Goal: Transaction & Acquisition: Obtain resource

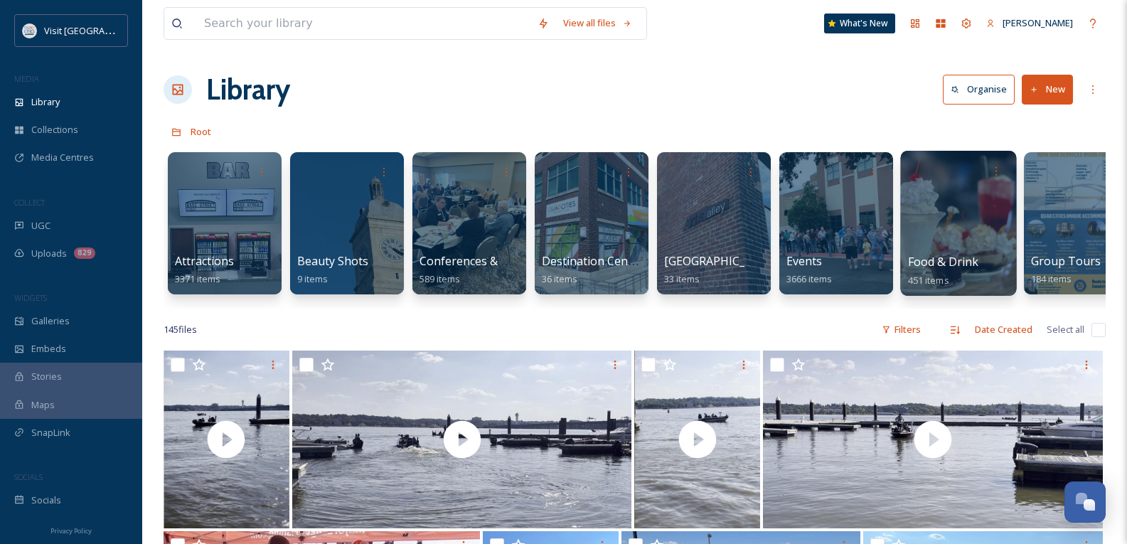
click at [942, 263] on span "Food & Drink" at bounding box center [943, 262] width 71 height 16
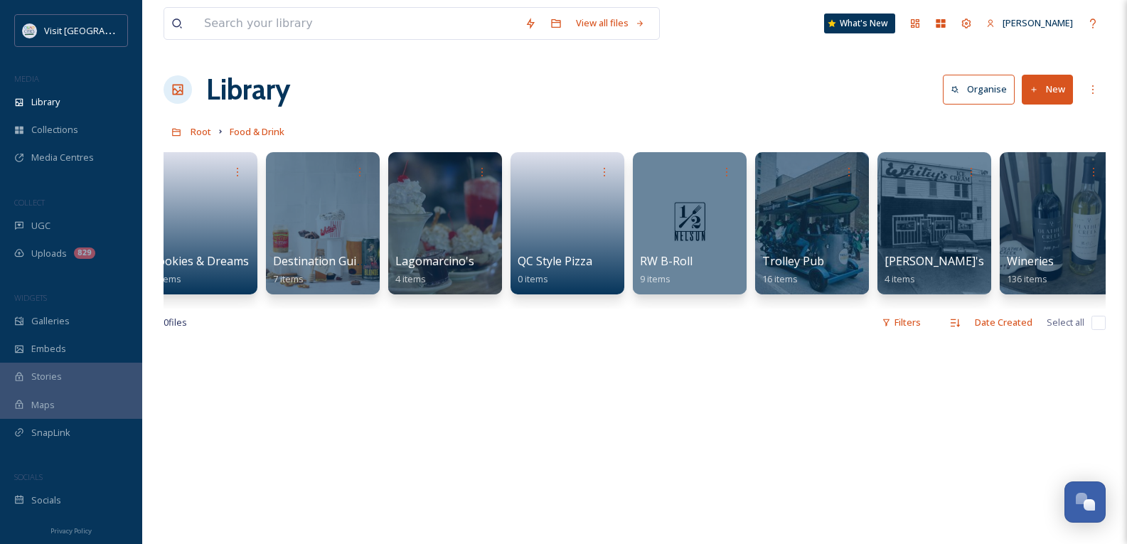
scroll to position [0, 648]
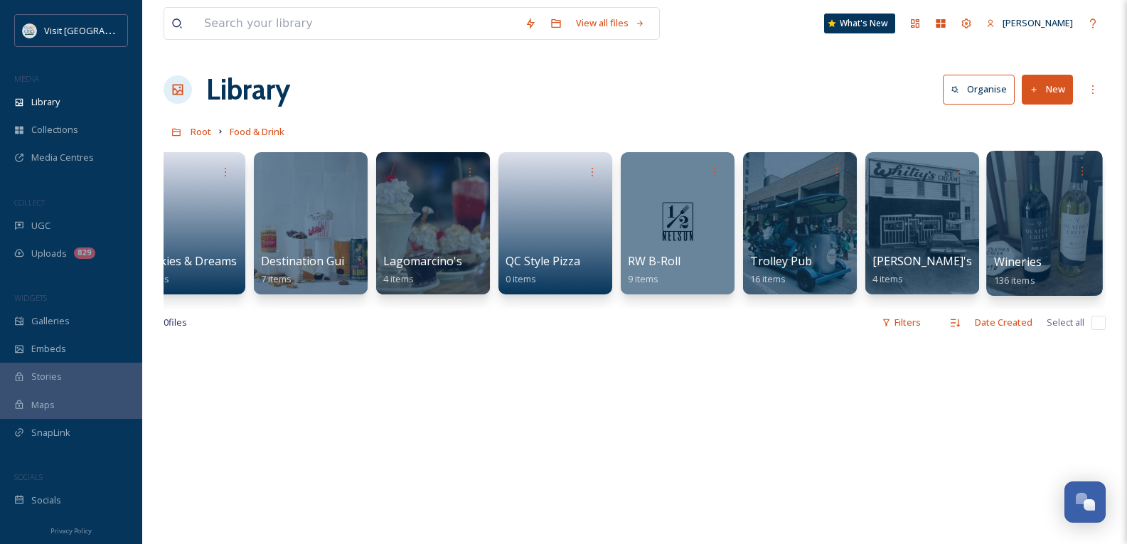
click at [1029, 263] on span "Wineries" at bounding box center [1018, 262] width 48 height 16
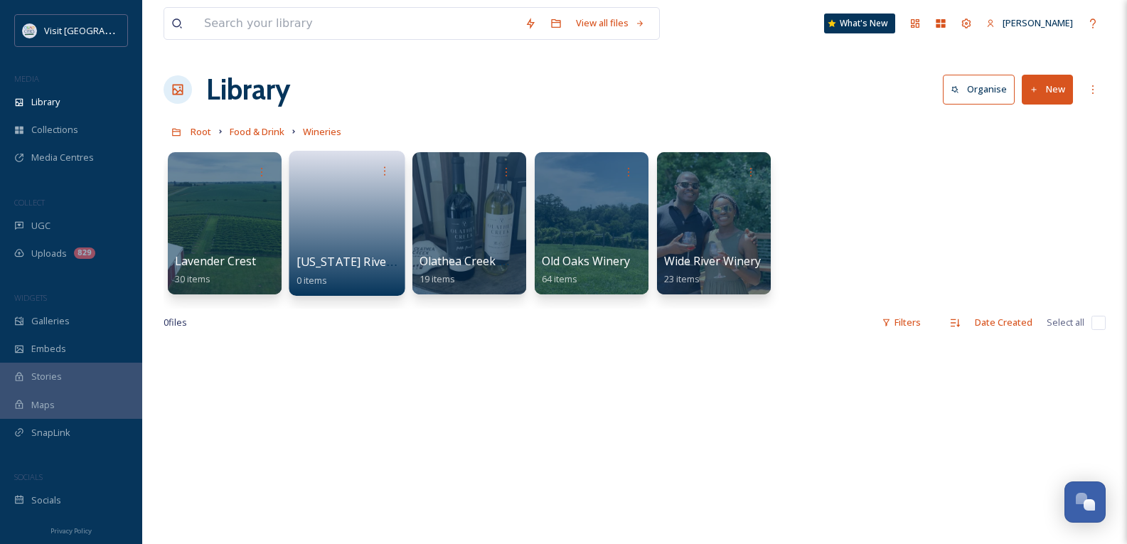
click at [348, 263] on span "[US_STATE] River Distillery Company" at bounding box center [397, 262] width 201 height 16
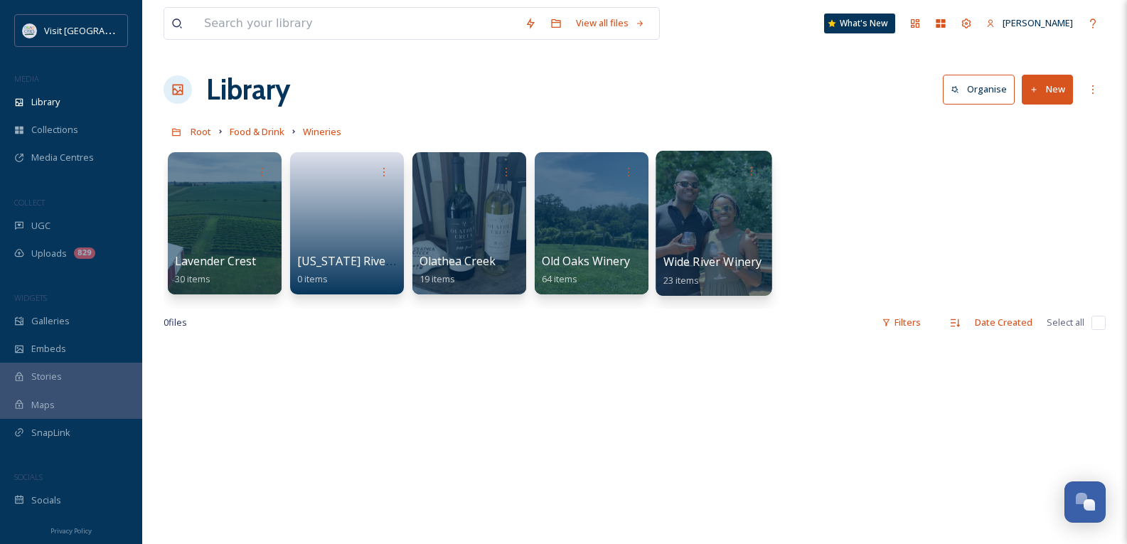
click at [721, 261] on span "Wide River Winery" at bounding box center [713, 262] width 99 height 16
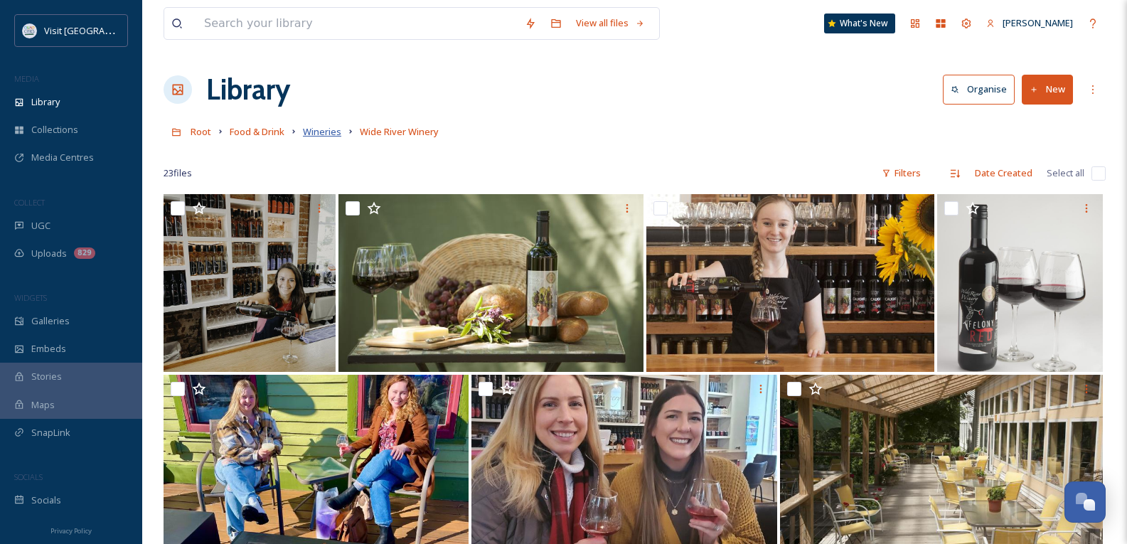
click at [329, 134] on span "Wineries" at bounding box center [322, 131] width 38 height 13
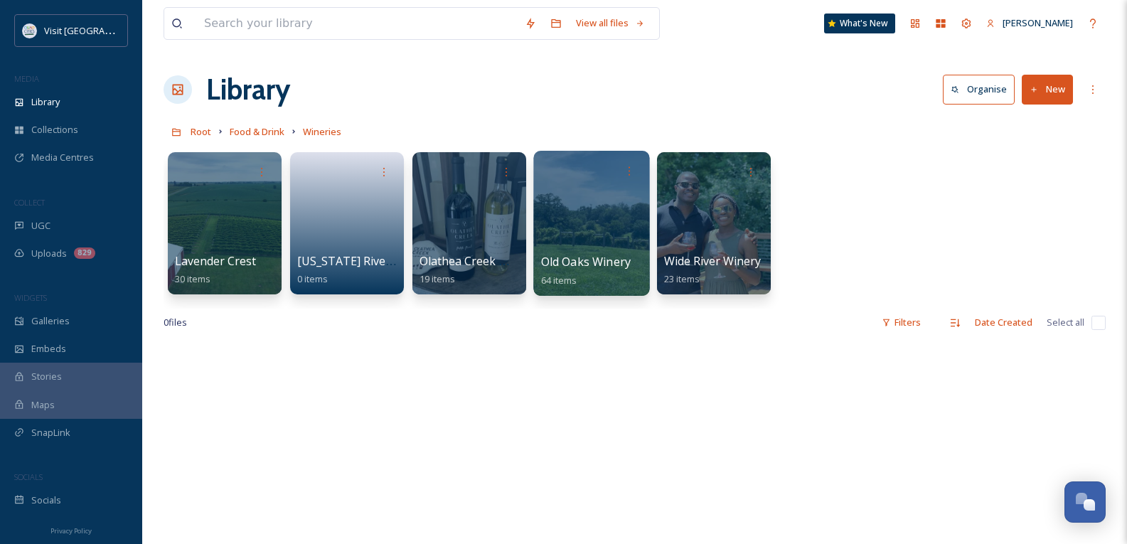
click at [578, 262] on span "Old Oaks Winery" at bounding box center [586, 262] width 90 height 16
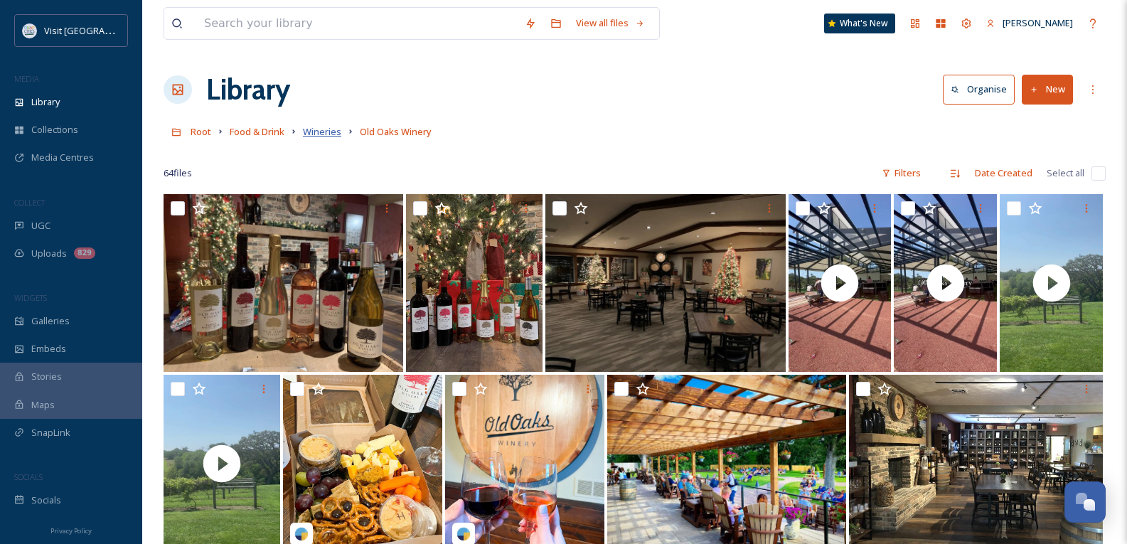
click at [311, 129] on span "Wineries" at bounding box center [322, 131] width 38 height 13
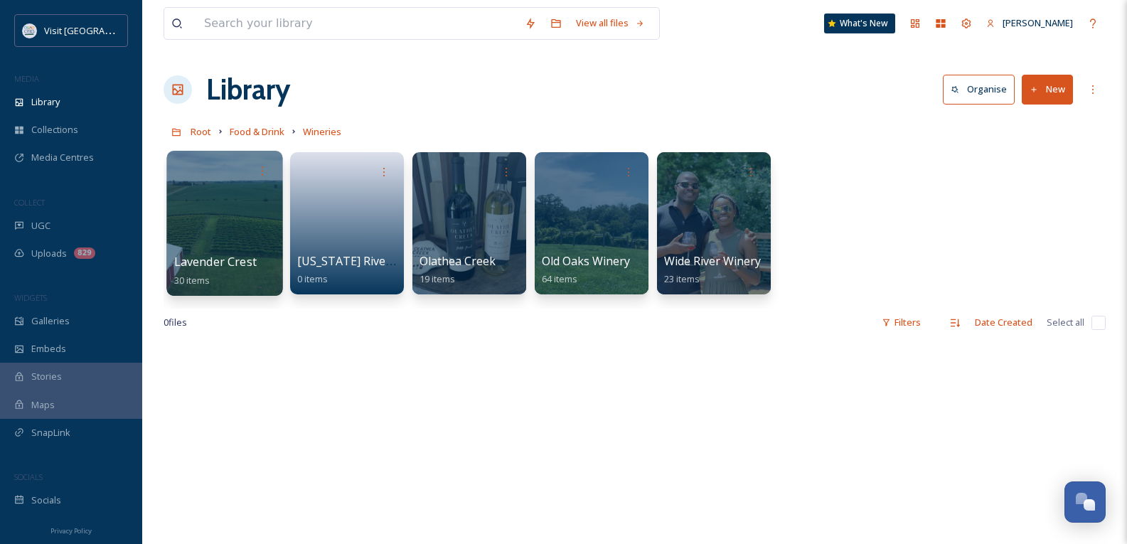
click at [233, 257] on span "Lavender Crest" at bounding box center [215, 262] width 83 height 16
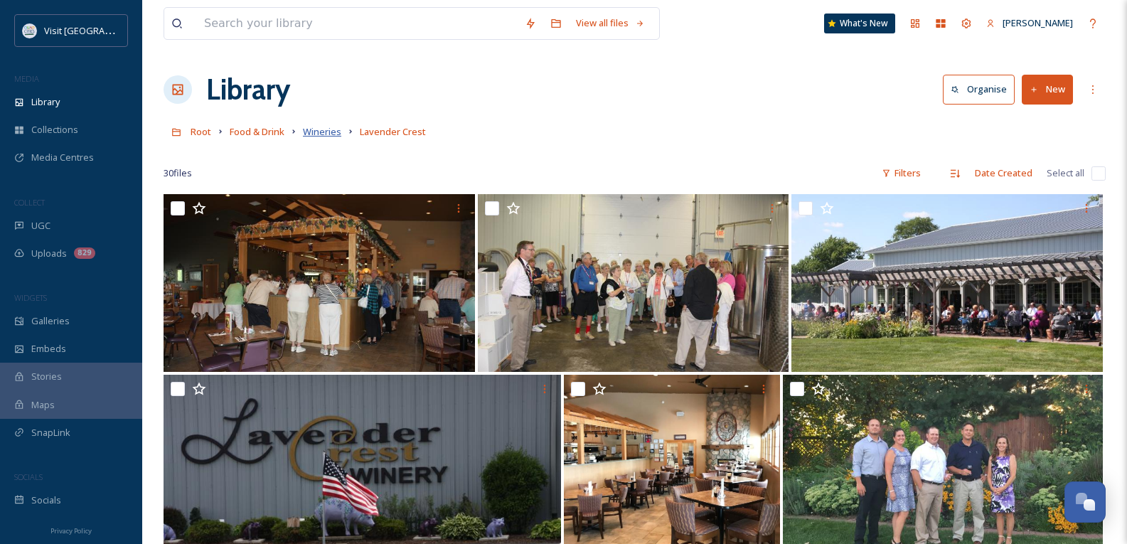
click at [321, 129] on span "Wineries" at bounding box center [322, 131] width 38 height 13
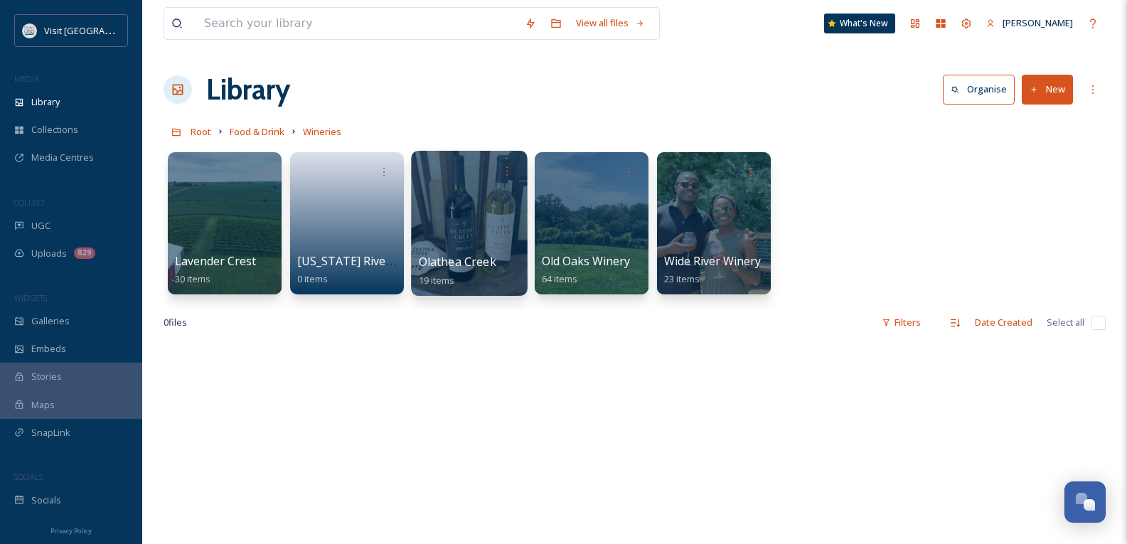
click at [455, 266] on span "Olathea Creek Winery" at bounding box center [478, 262] width 119 height 16
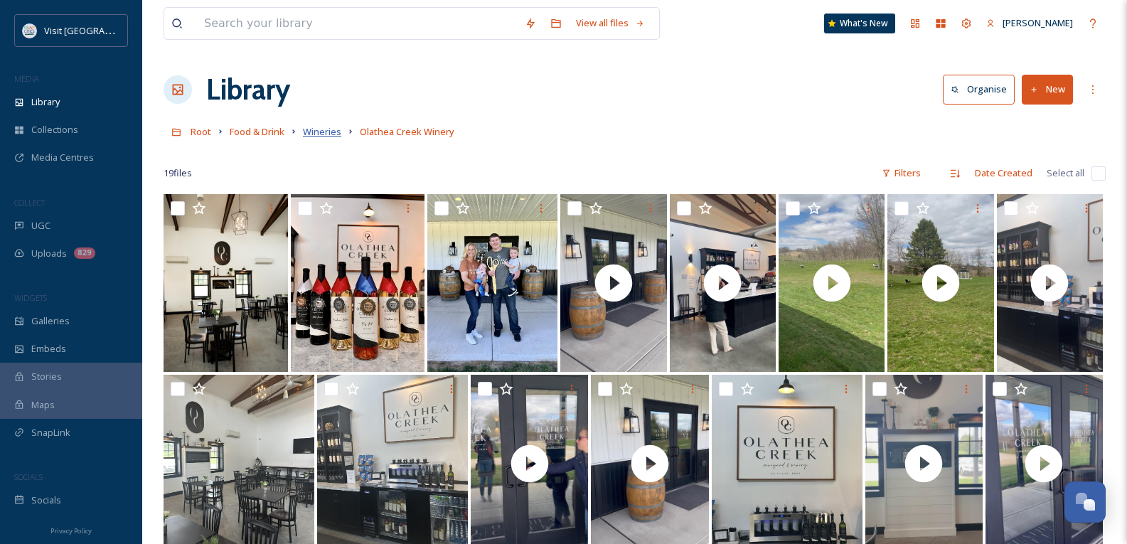
click at [334, 134] on span "Wineries" at bounding box center [322, 131] width 38 height 13
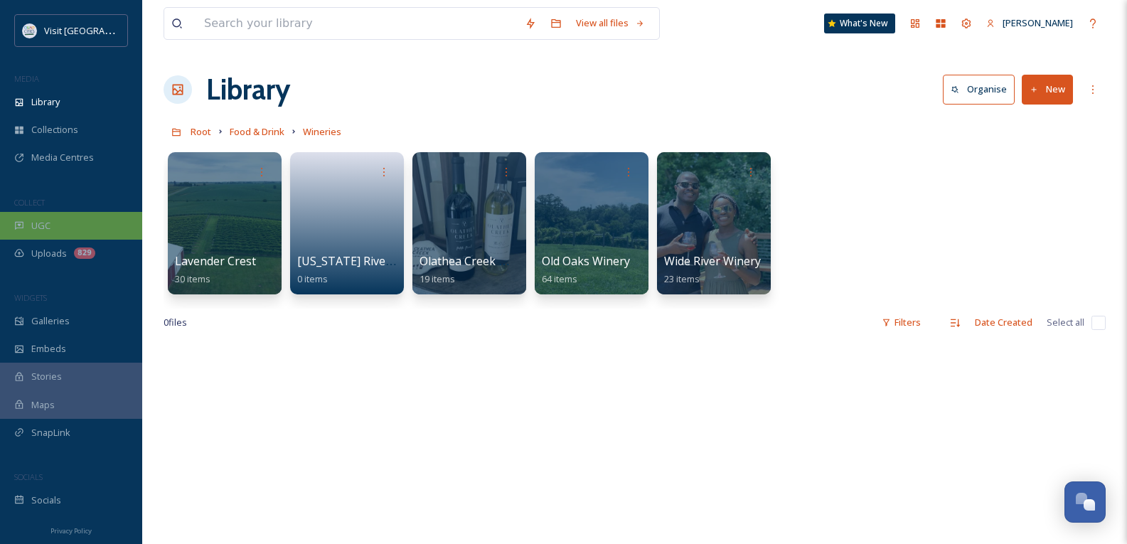
click at [48, 222] on span "UGC" at bounding box center [40, 226] width 19 height 14
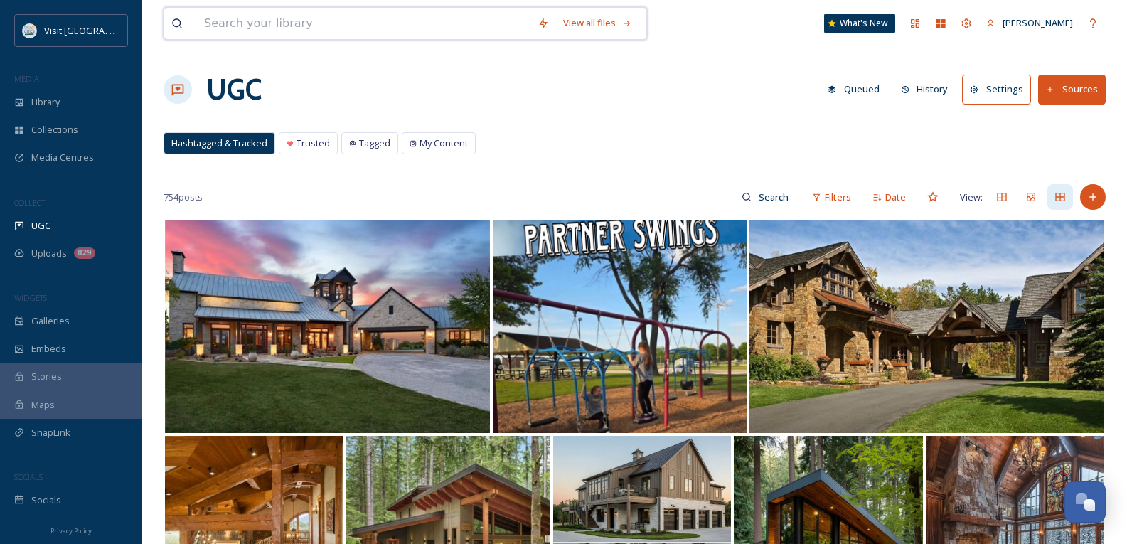
click at [277, 23] on input at bounding box center [364, 23] width 334 height 31
type input "winery"
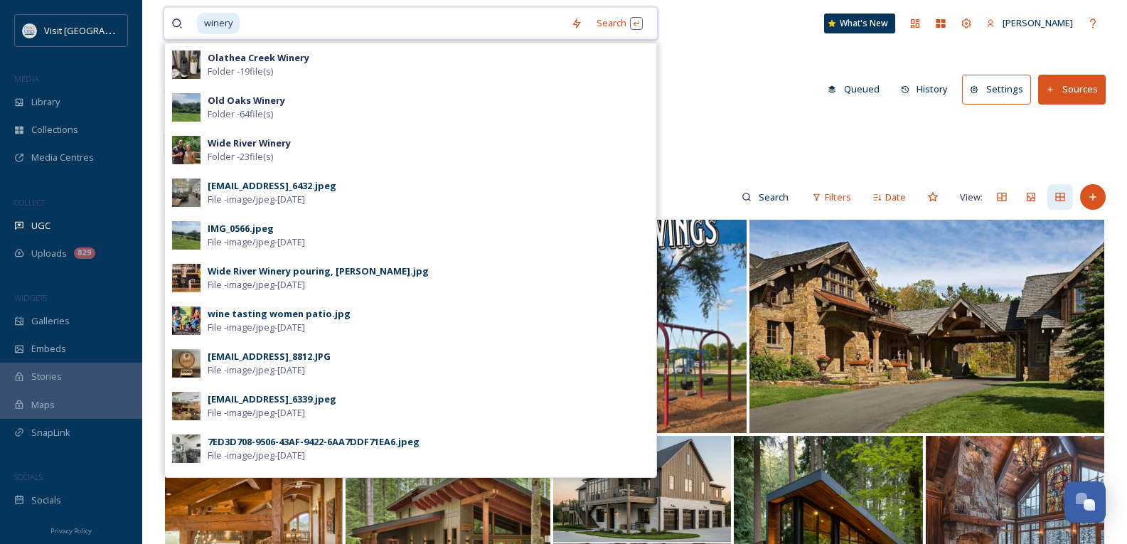
click at [310, 23] on input at bounding box center [402, 23] width 323 height 31
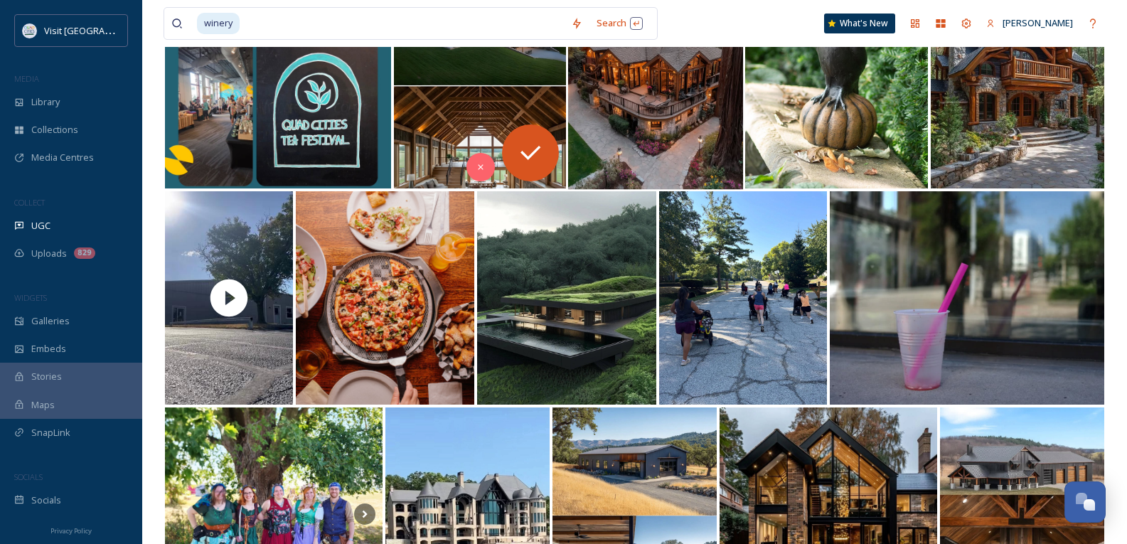
scroll to position [569, 0]
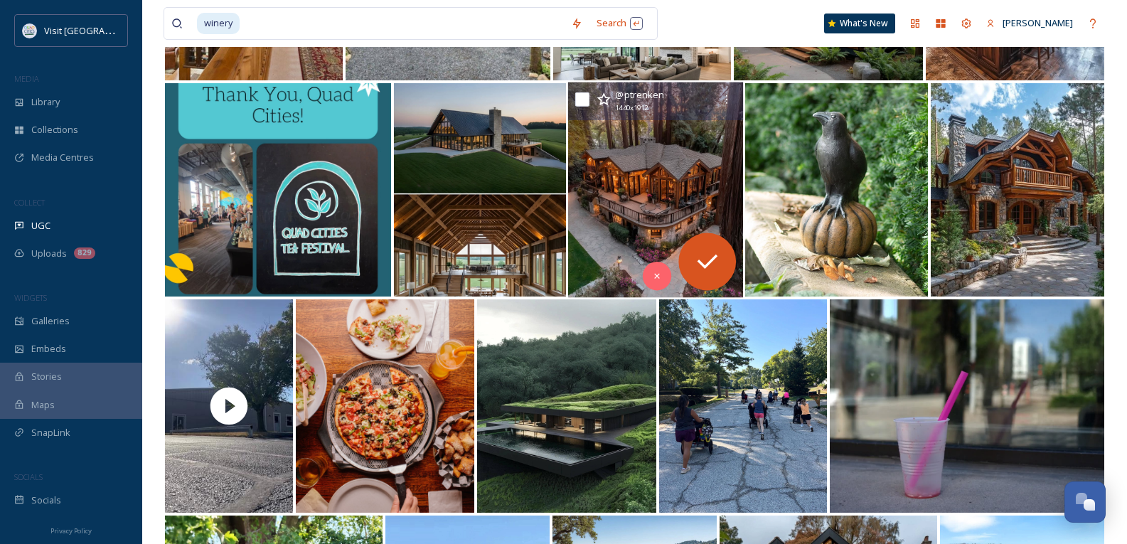
click at [631, 174] on img at bounding box center [655, 191] width 175 height 216
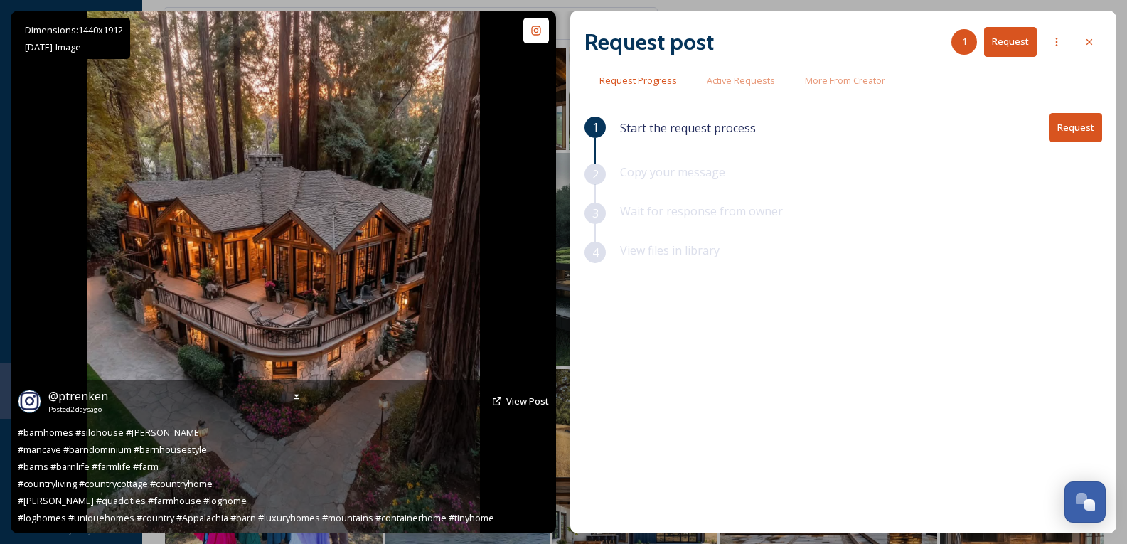
scroll to position [569, 0]
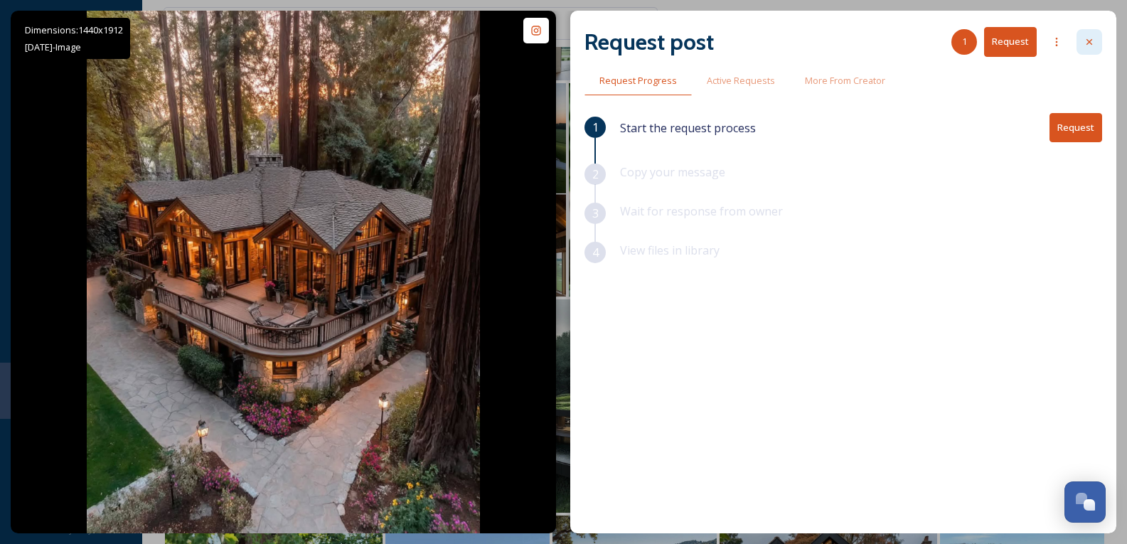
click at [1088, 45] on icon at bounding box center [1089, 41] width 11 height 11
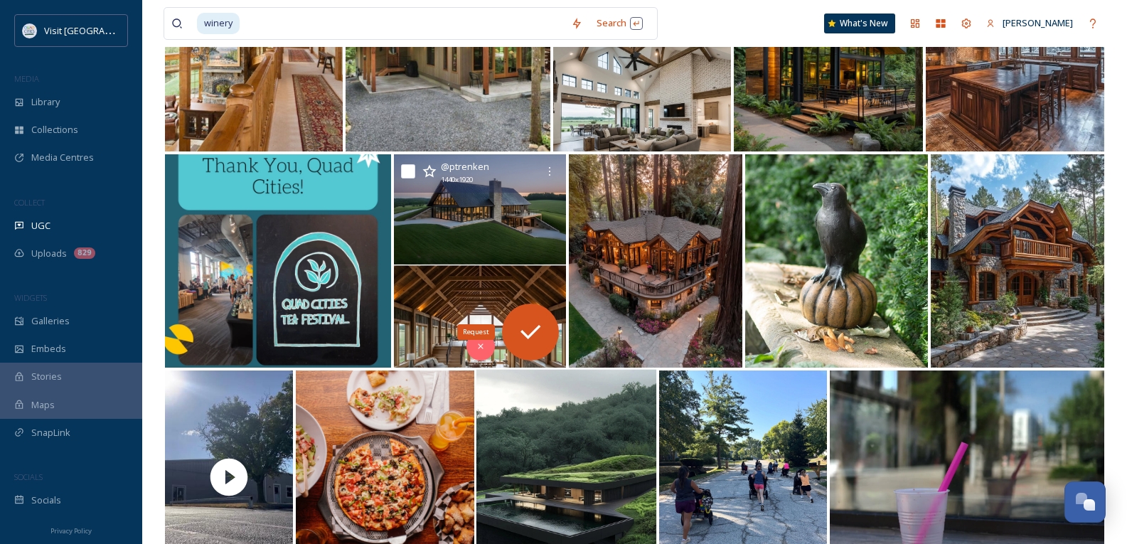
scroll to position [782, 0]
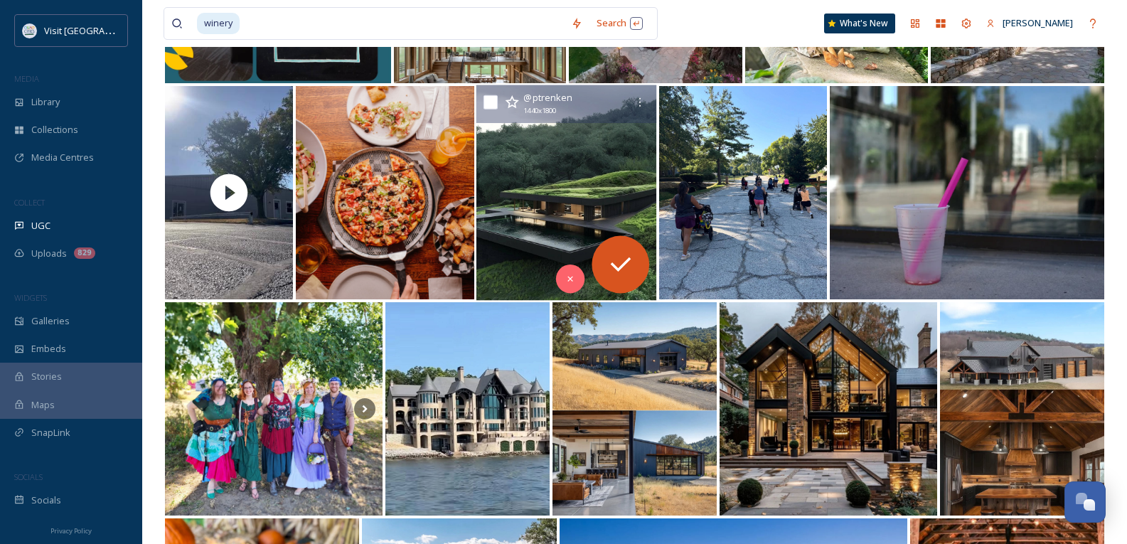
click at [580, 193] on img at bounding box center [567, 193] width 181 height 216
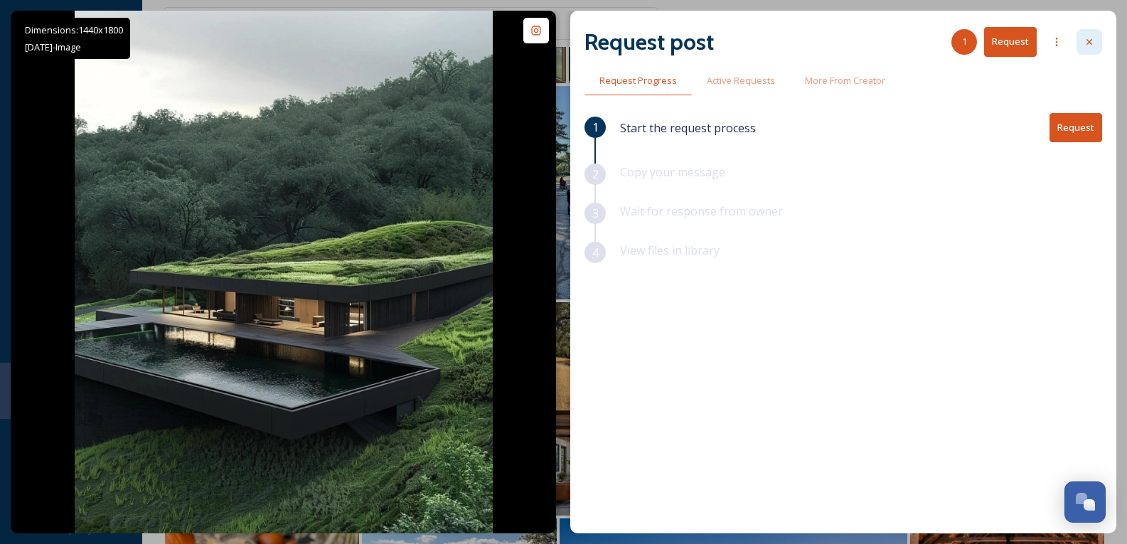
click at [1094, 39] on icon at bounding box center [1089, 41] width 11 height 11
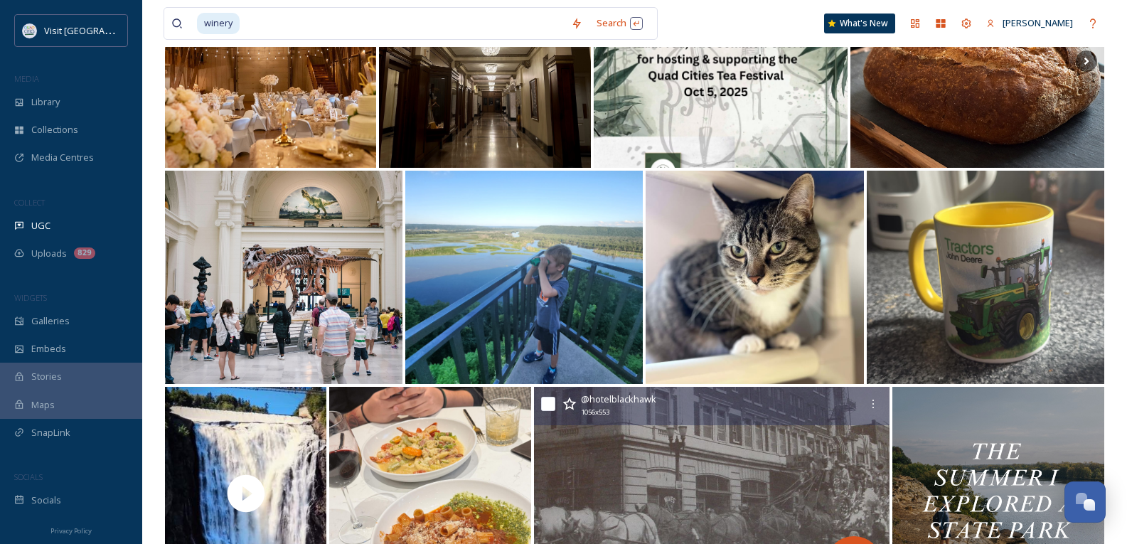
scroll to position [5904, 0]
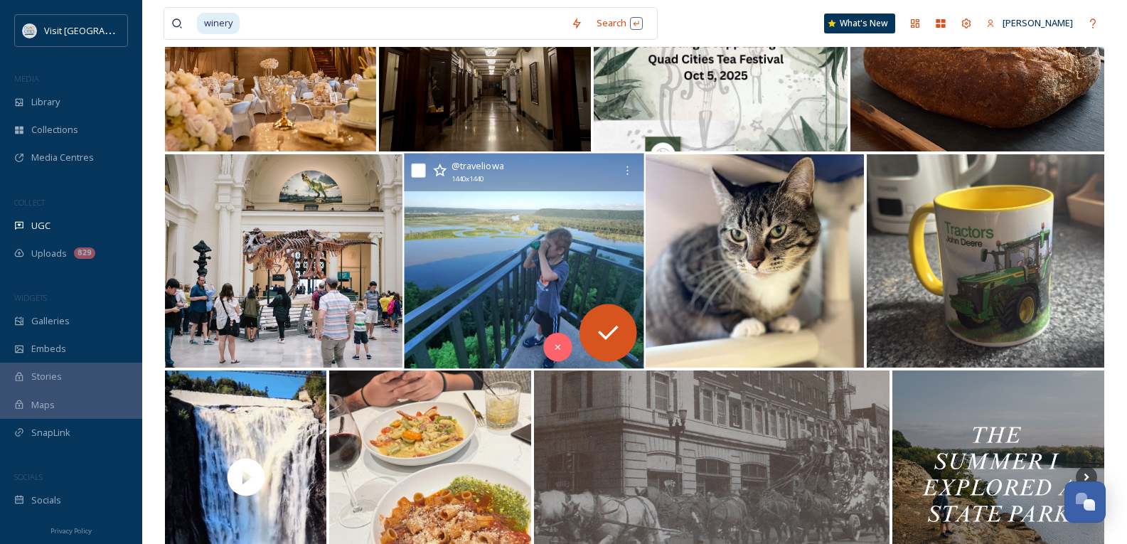
click at [528, 265] on img at bounding box center [524, 262] width 240 height 216
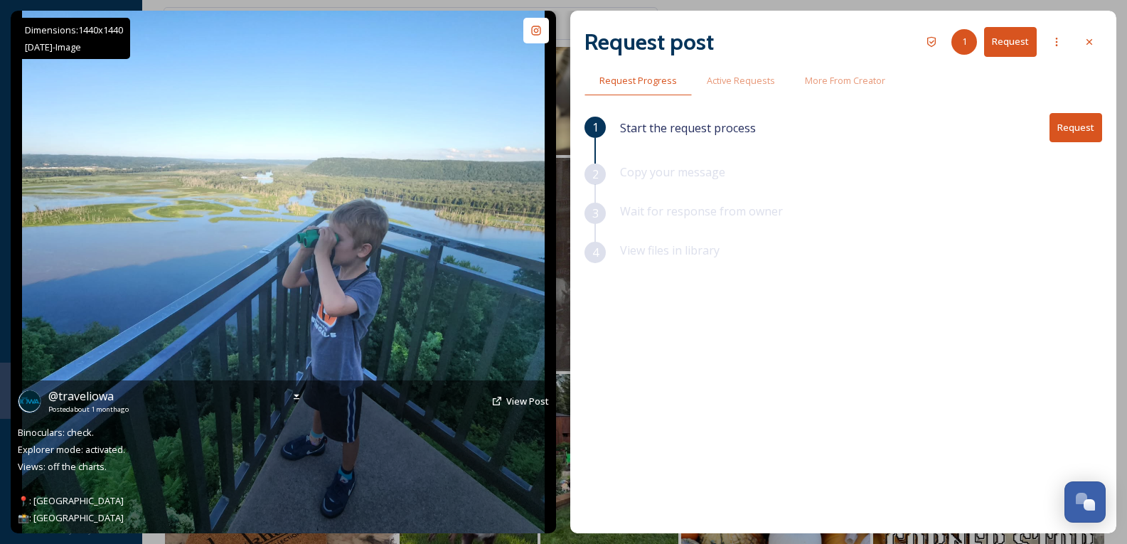
scroll to position [6117, 0]
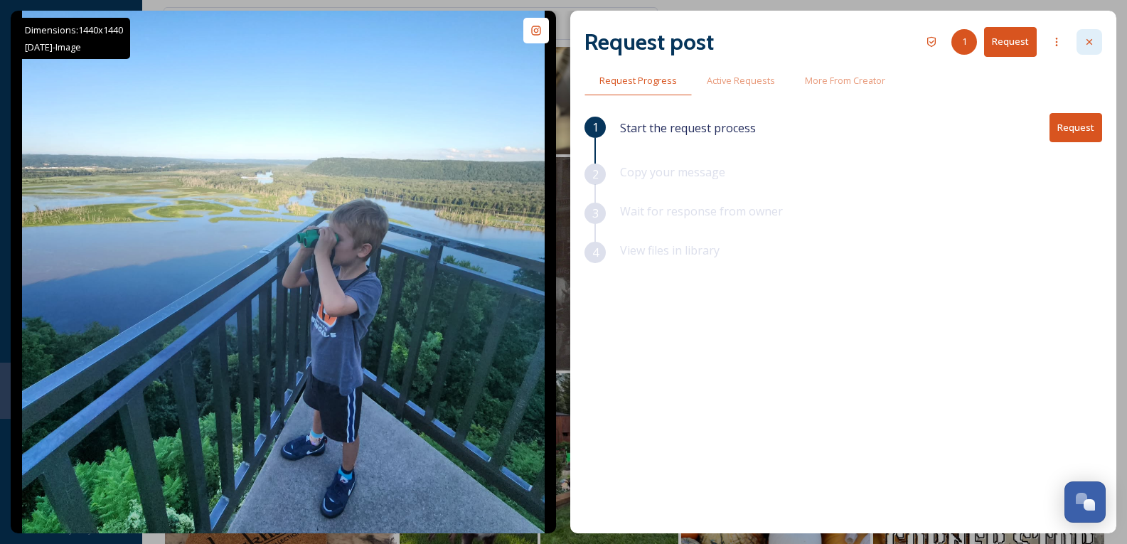
click at [1088, 33] on div at bounding box center [1090, 42] width 26 height 26
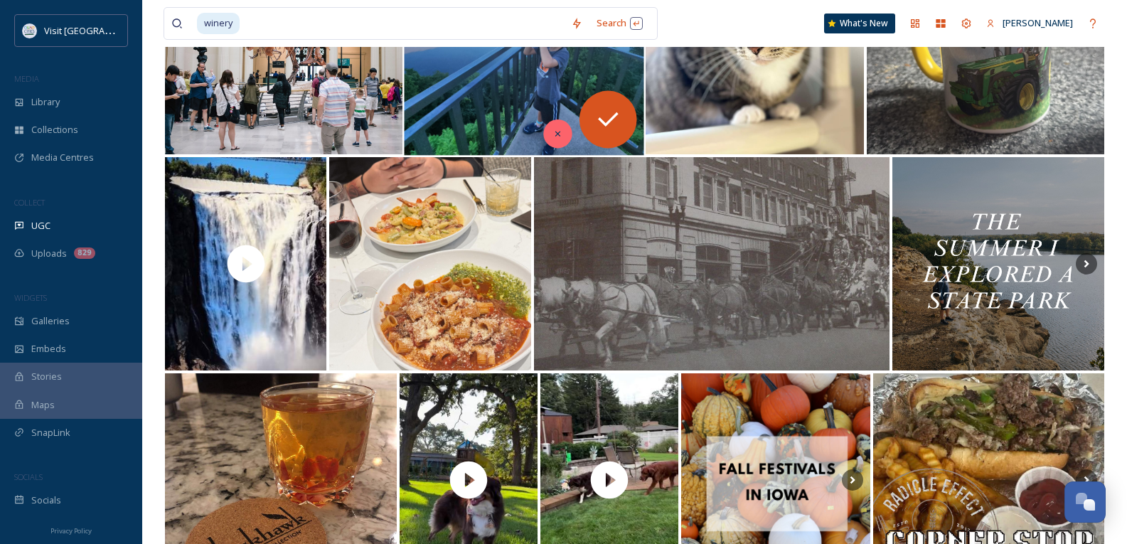
click at [555, 139] on icon at bounding box center [558, 134] width 10 height 10
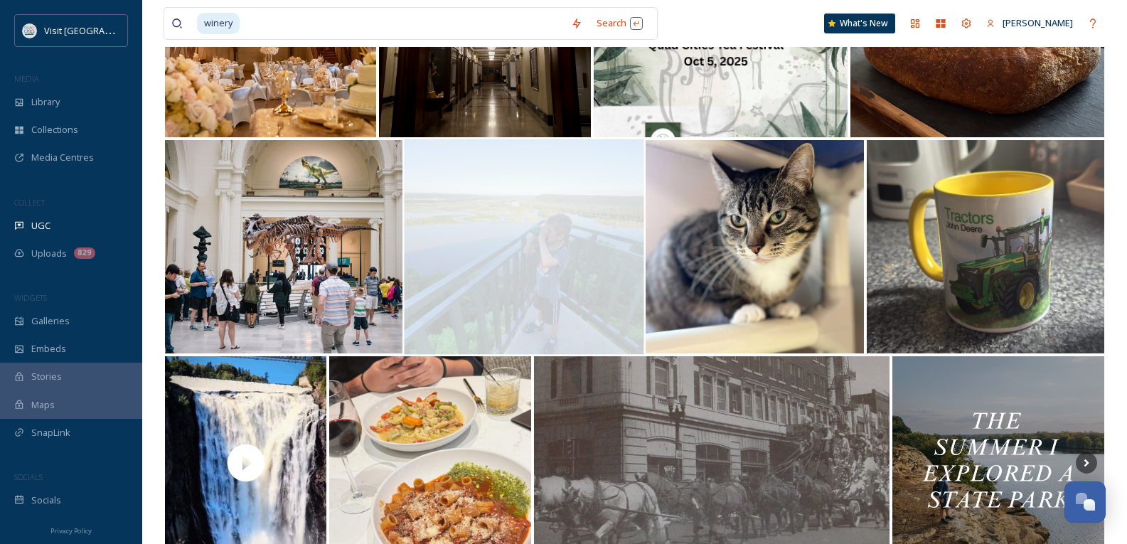
scroll to position [5832, 0]
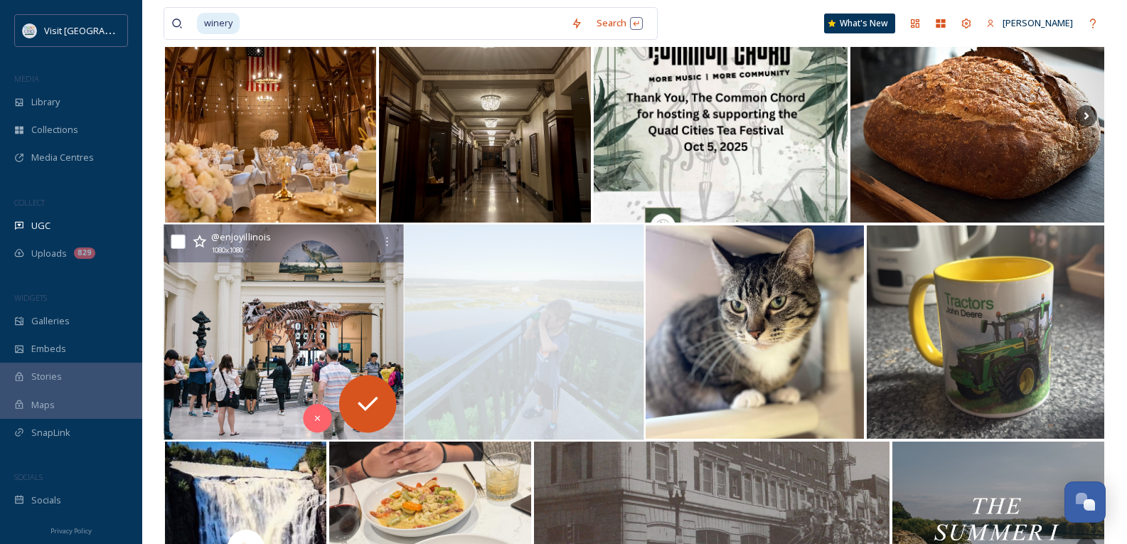
click at [309, 333] on img at bounding box center [284, 333] width 240 height 216
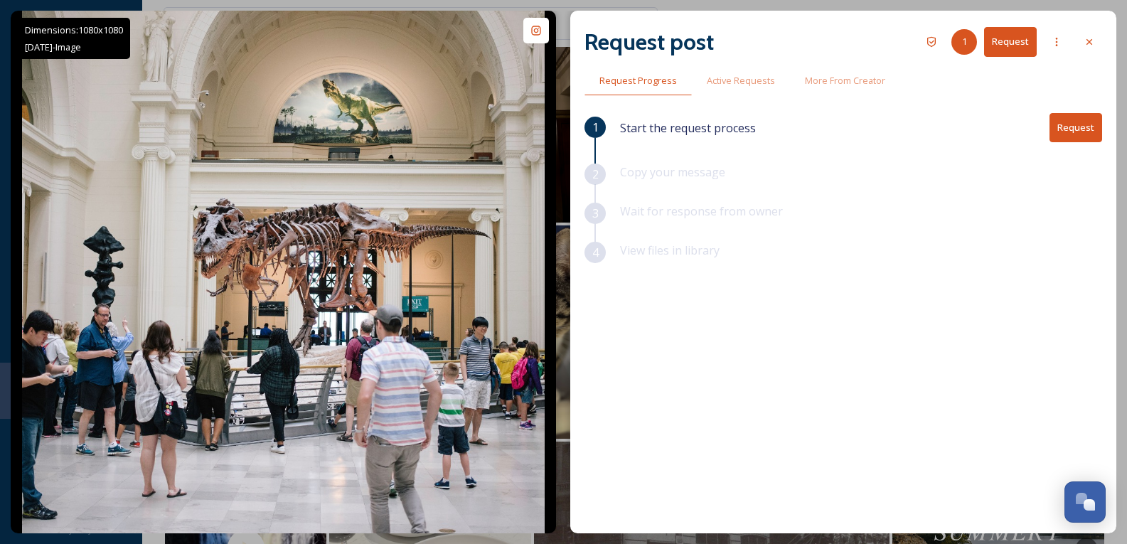
click at [1088, 40] on icon at bounding box center [1089, 41] width 11 height 11
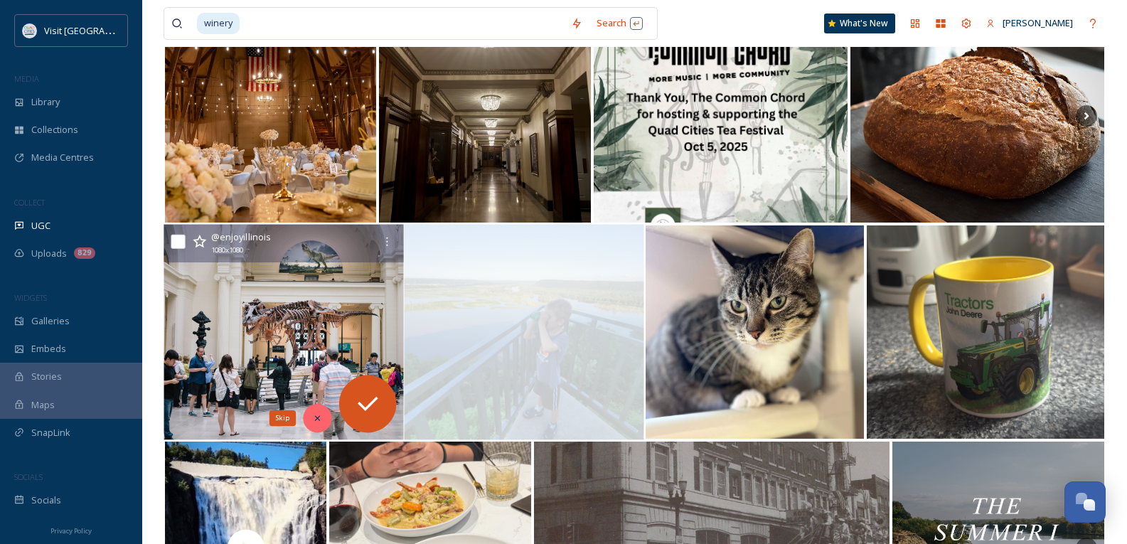
click at [319, 413] on div "Skip" at bounding box center [317, 418] width 28 height 28
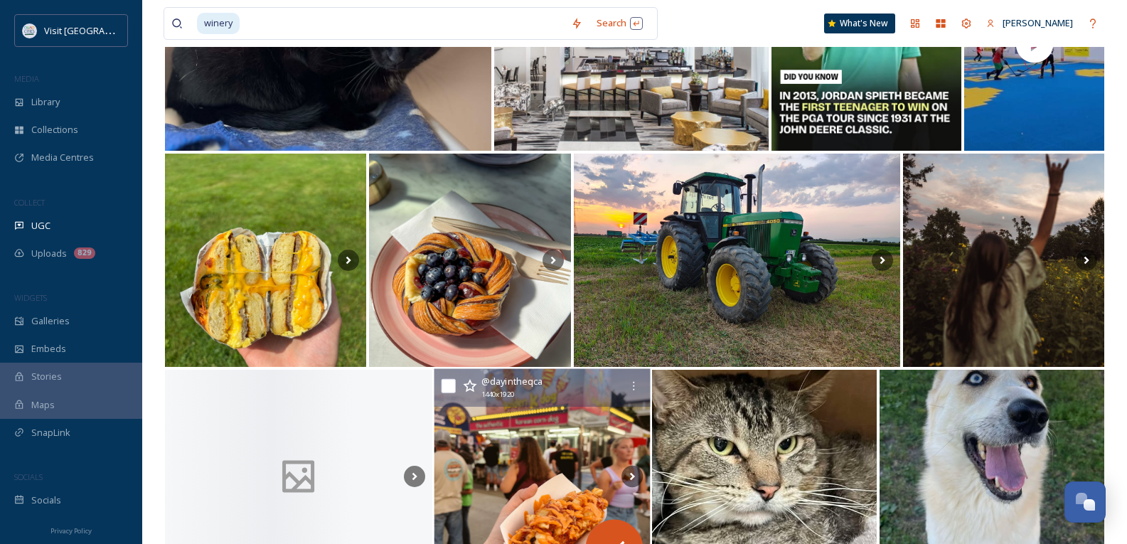
scroll to position [8360, 0]
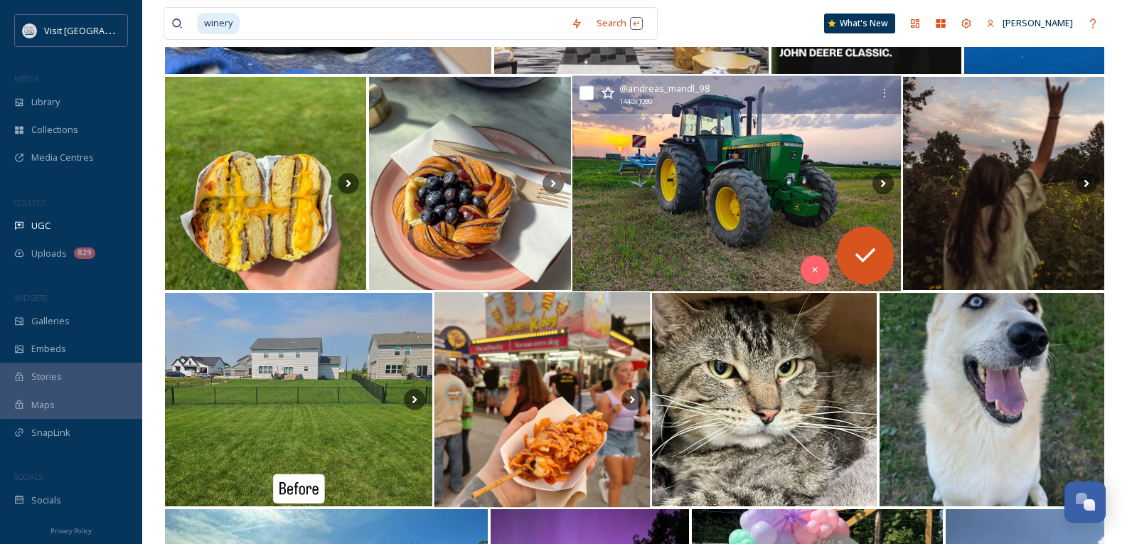
click at [689, 193] on img at bounding box center [737, 184] width 329 height 216
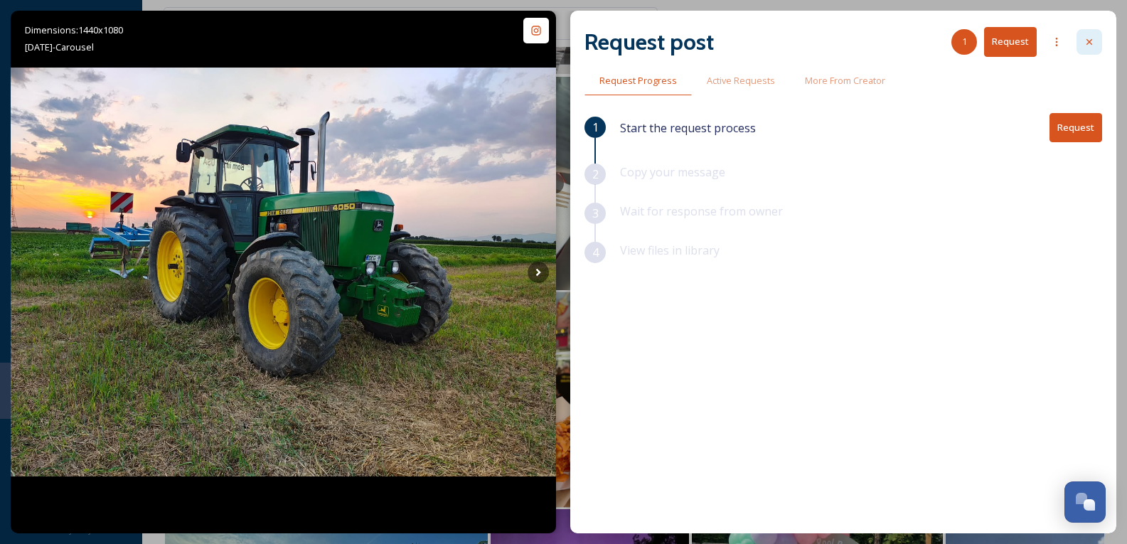
click at [1084, 41] on icon at bounding box center [1089, 41] width 11 height 11
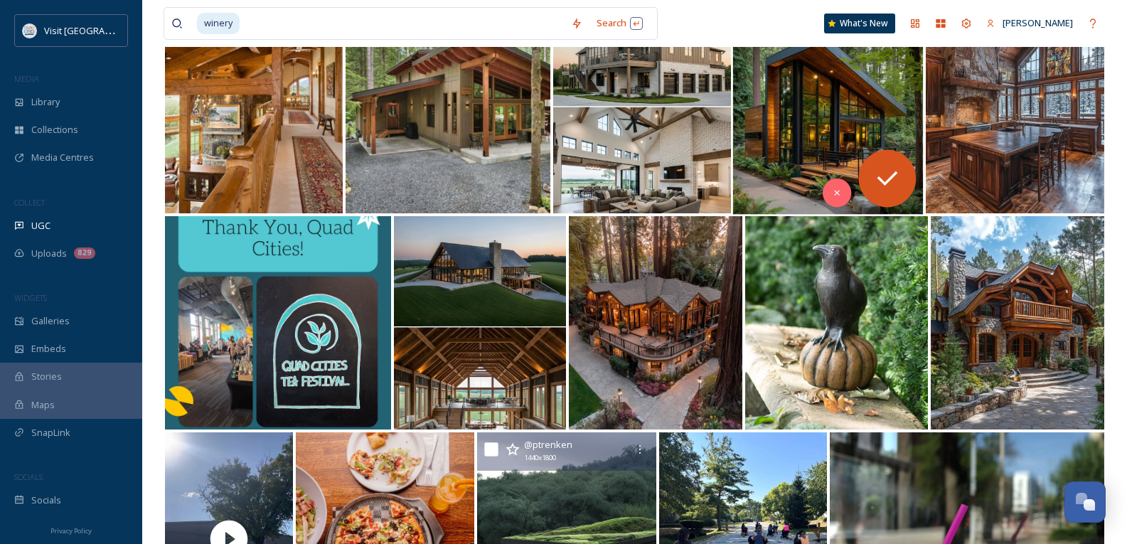
scroll to position [607, 0]
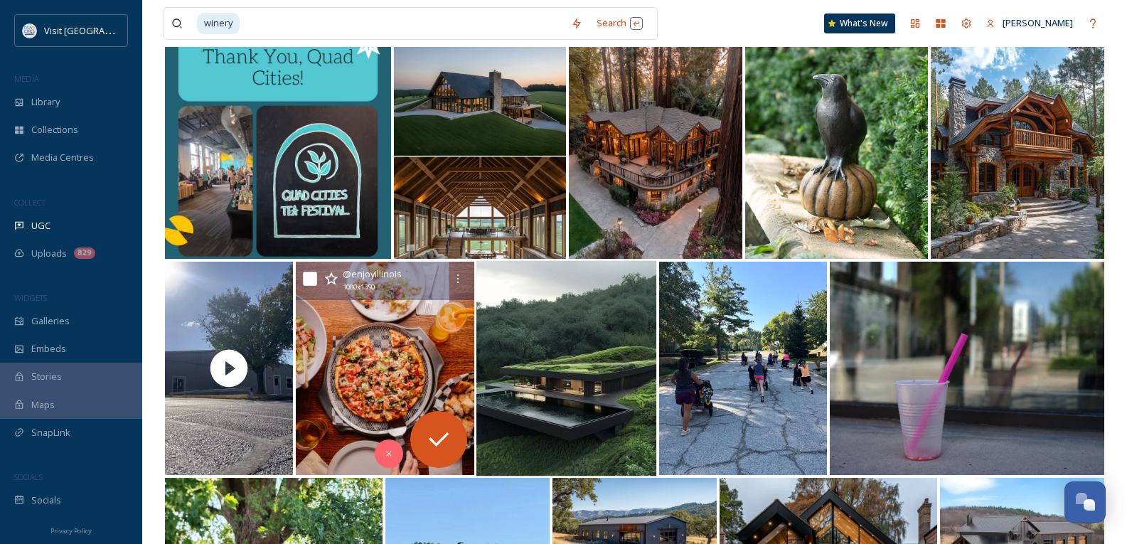
click at [560, 325] on img at bounding box center [567, 369] width 181 height 216
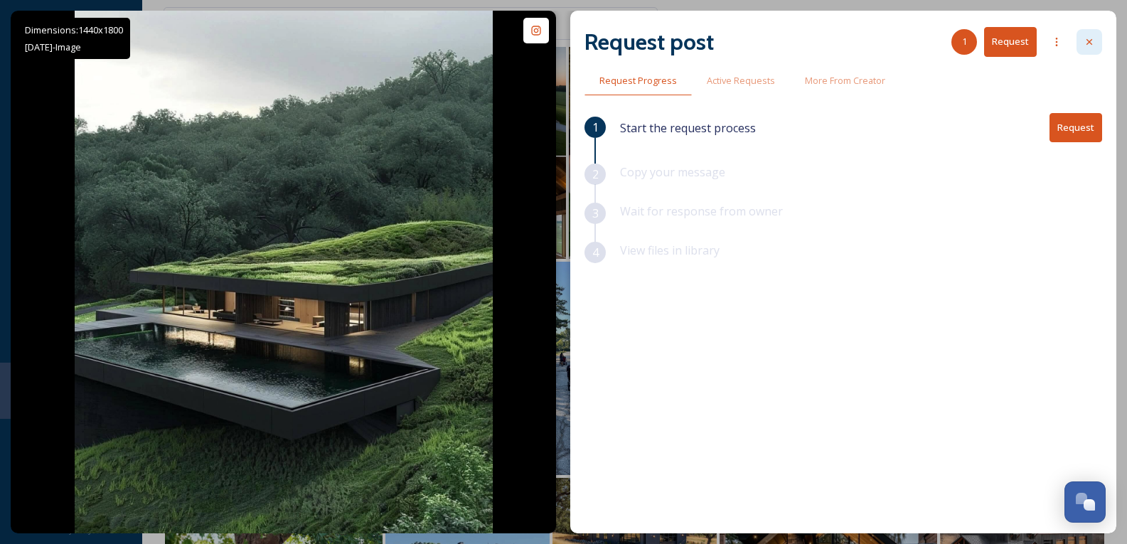
click at [1088, 42] on icon at bounding box center [1089, 41] width 11 height 11
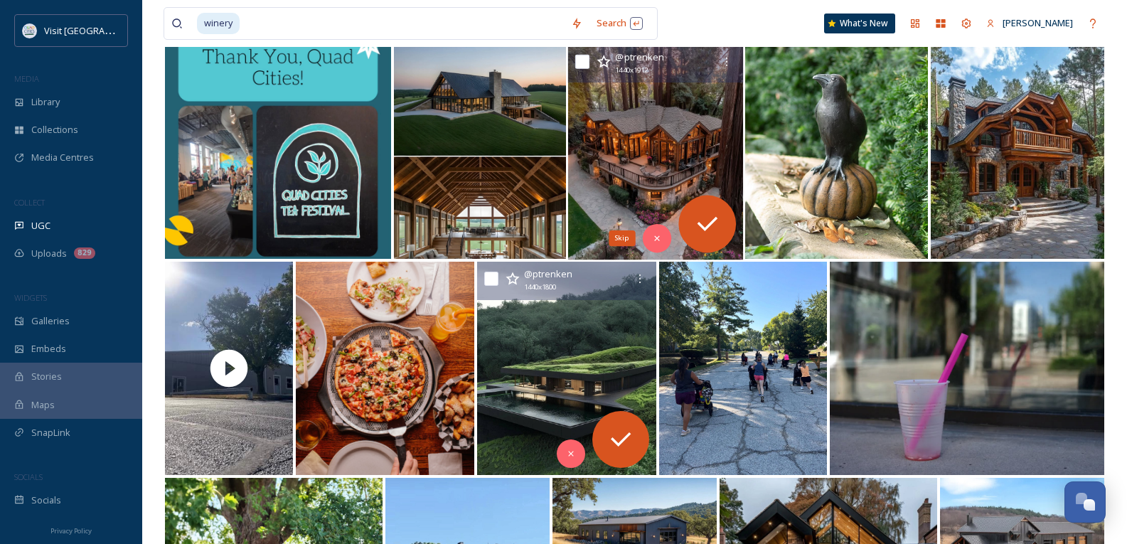
scroll to position [393, 0]
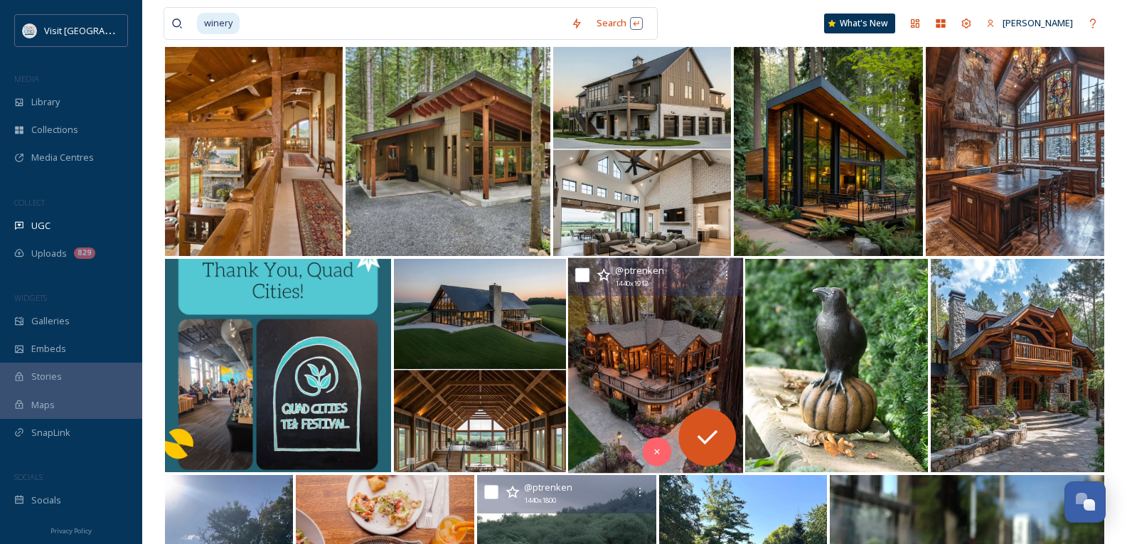
click at [684, 362] on img at bounding box center [655, 366] width 175 height 216
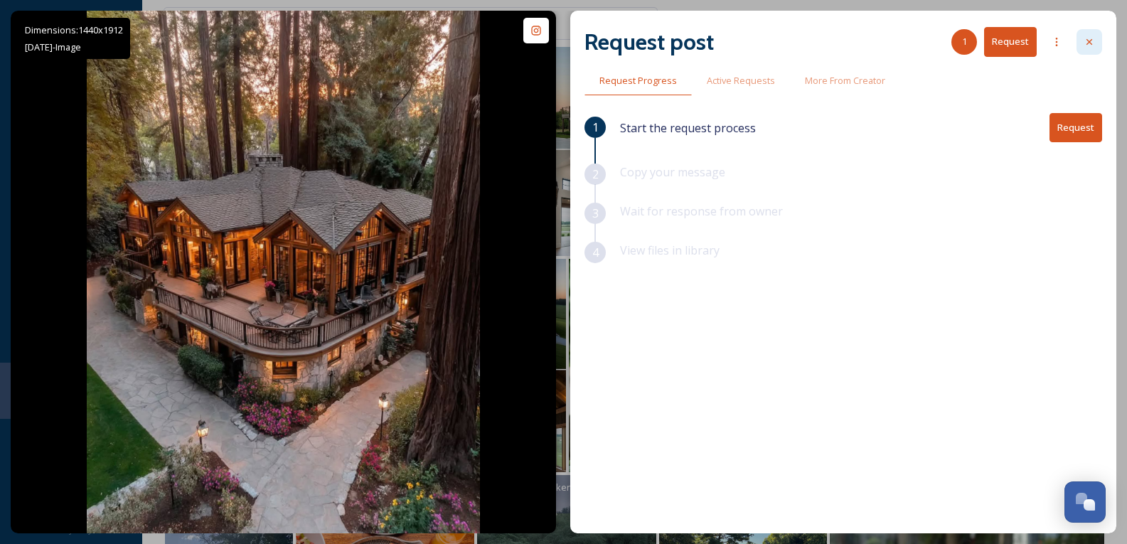
click at [1097, 39] on div at bounding box center [1090, 42] width 26 height 26
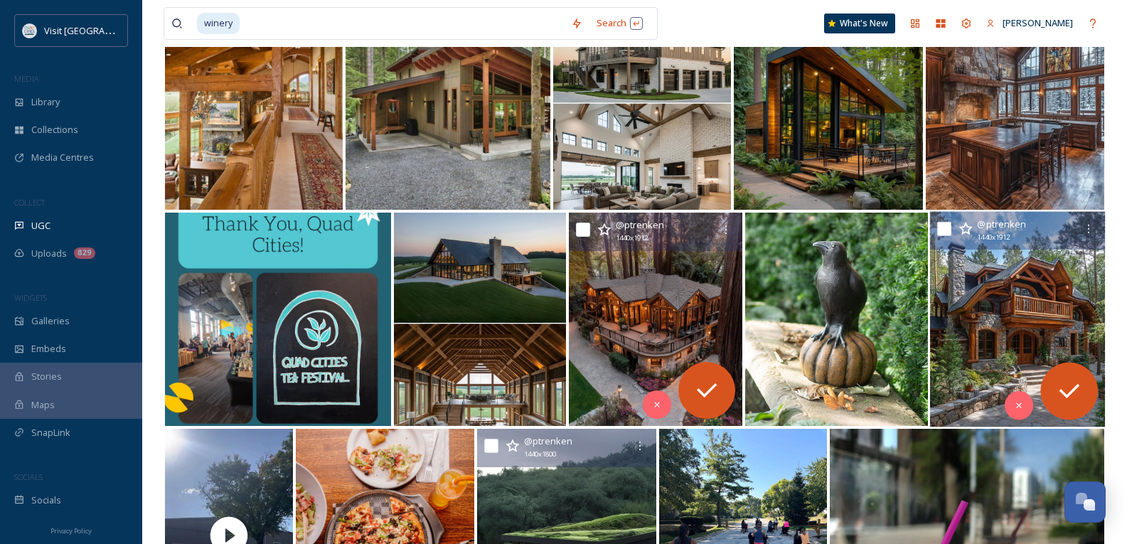
scroll to position [607, 0]
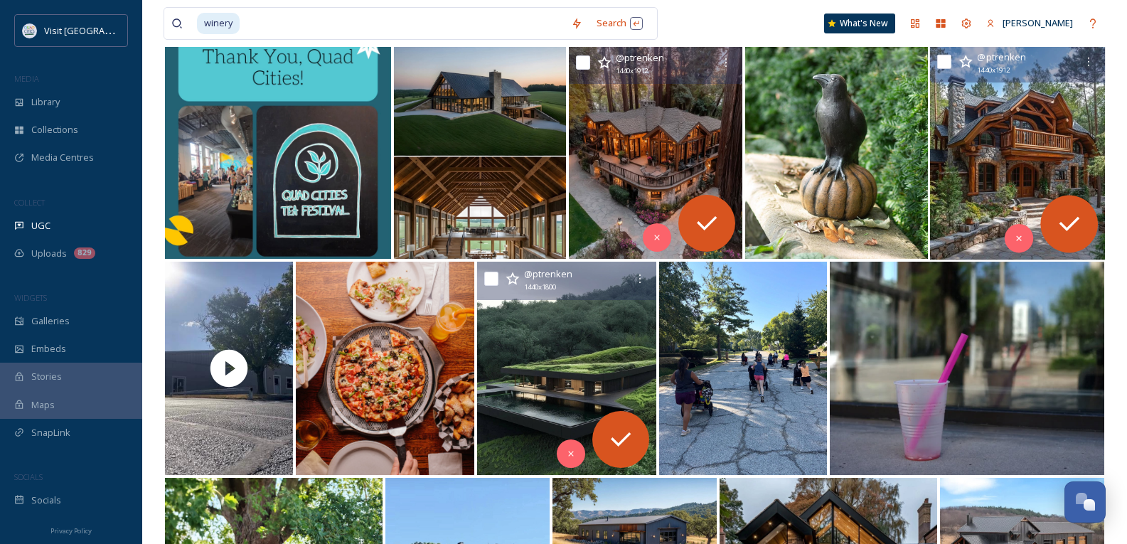
click at [982, 132] on img at bounding box center [1017, 153] width 175 height 216
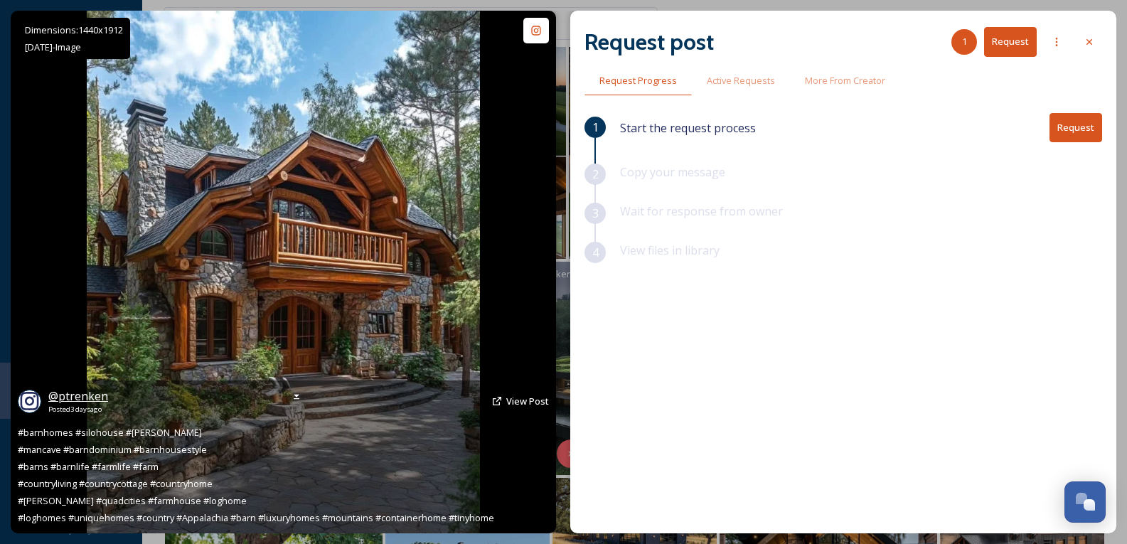
click at [90, 399] on span "@ ptrenken" at bounding box center [78, 396] width 60 height 16
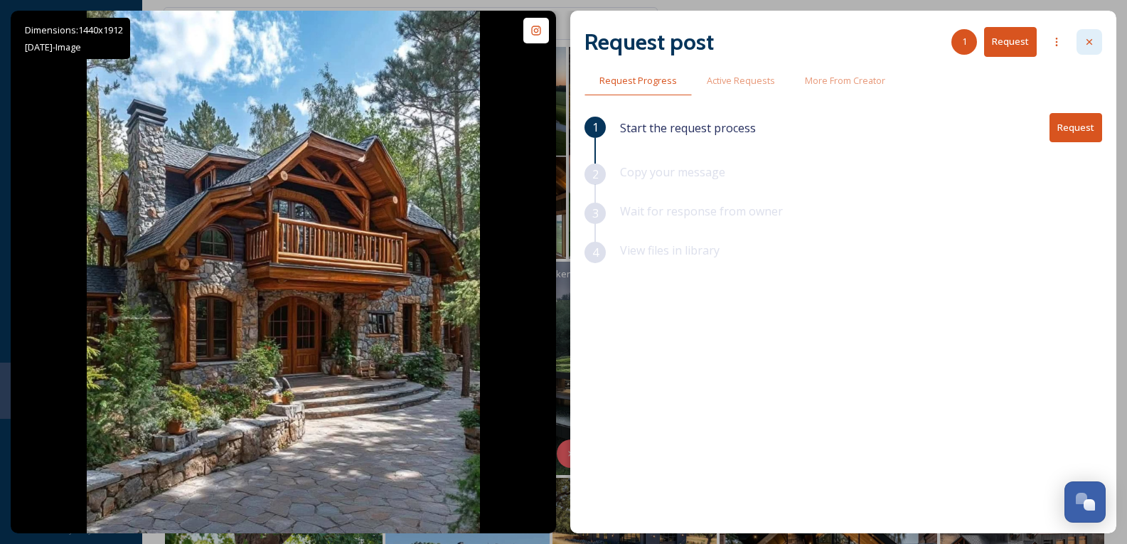
click at [1095, 42] on icon at bounding box center [1089, 41] width 11 height 11
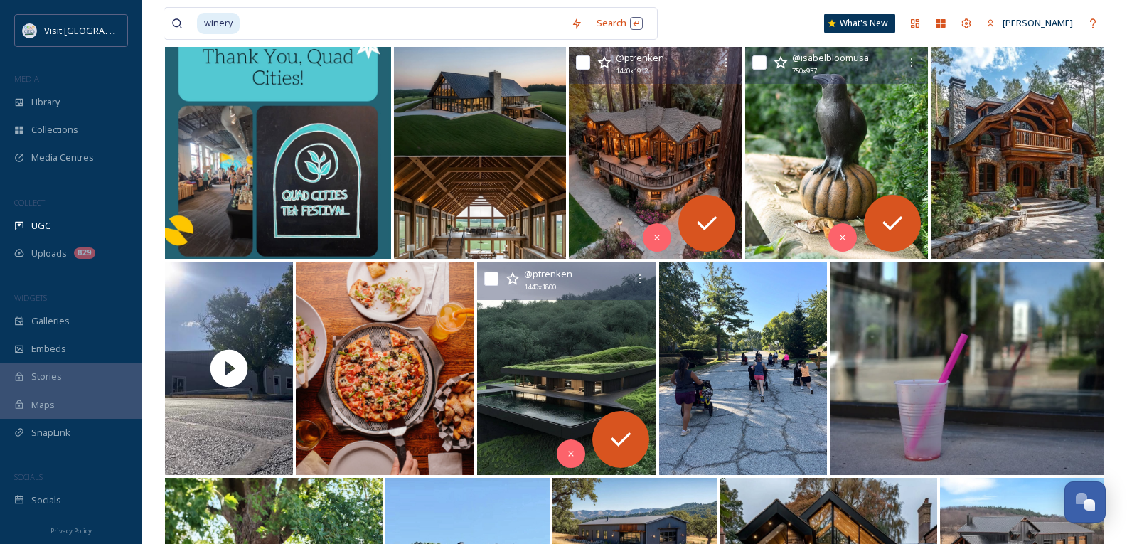
scroll to position [464, 0]
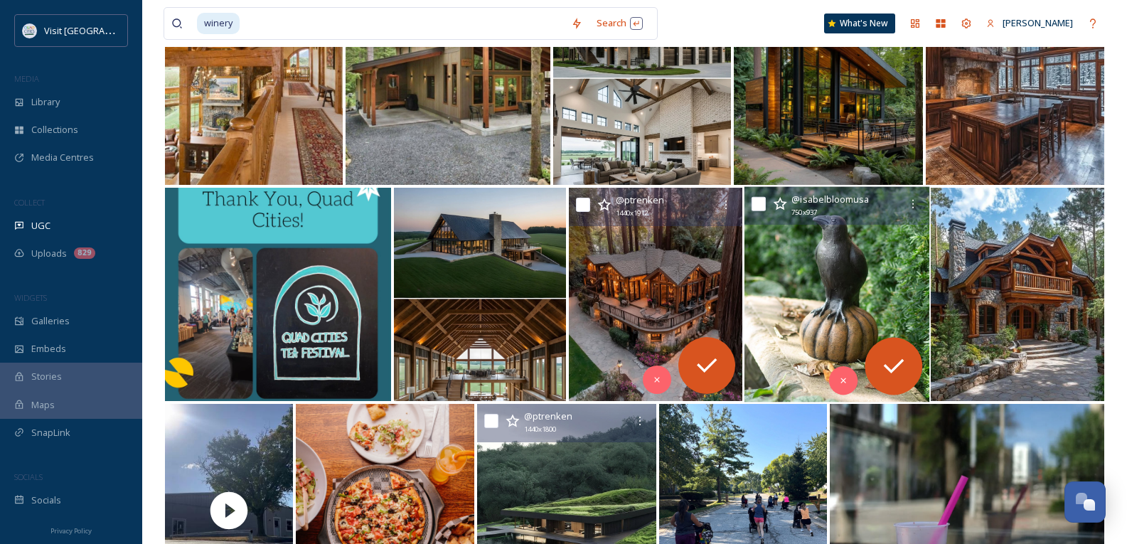
click at [854, 291] on img at bounding box center [836, 295] width 185 height 216
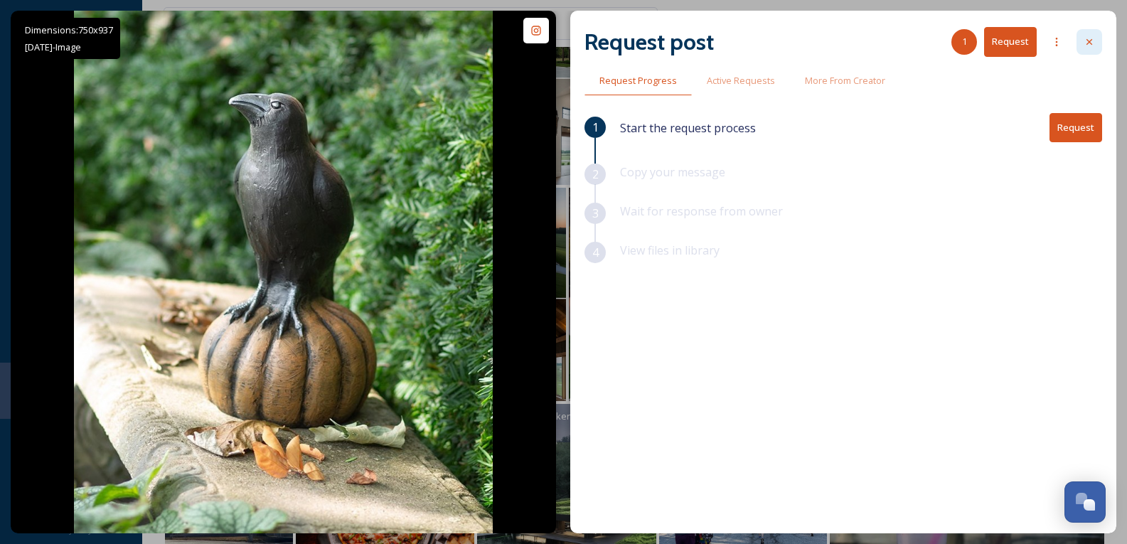
click at [1093, 44] on icon at bounding box center [1089, 41] width 11 height 11
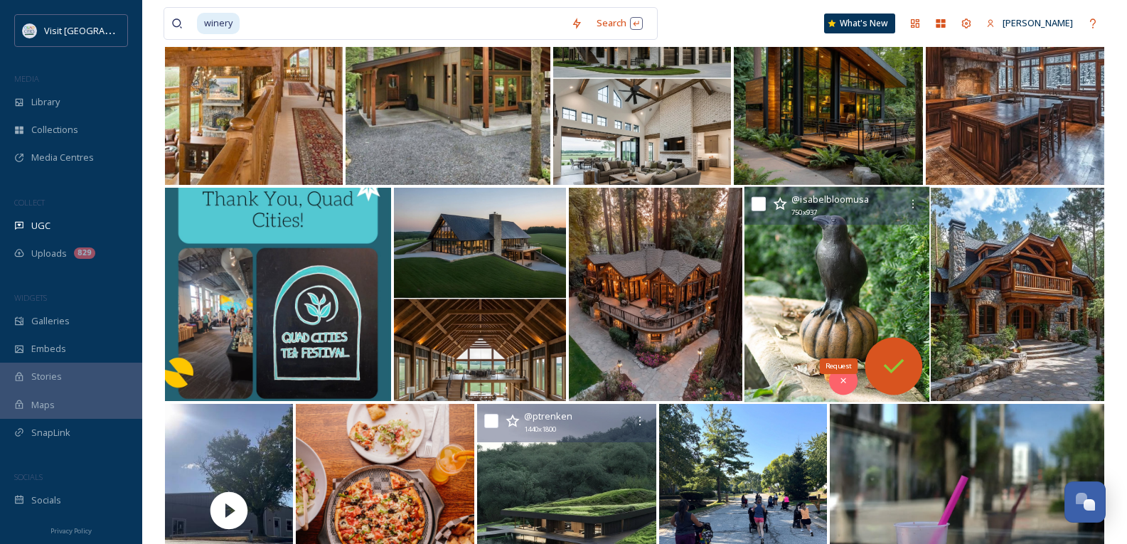
click at [887, 367] on icon at bounding box center [893, 366] width 21 height 14
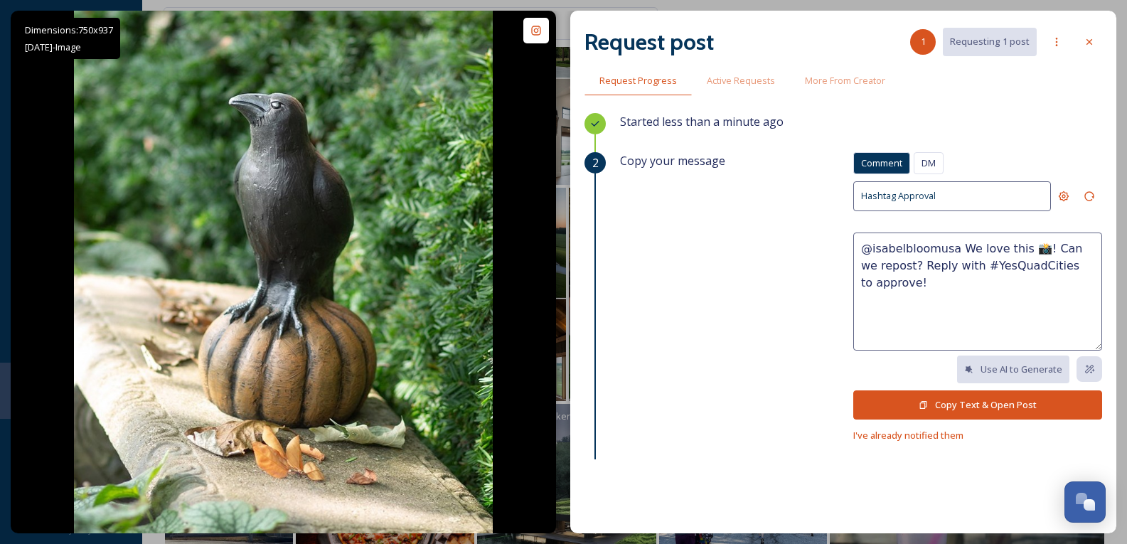
drag, startPoint x: 910, startPoint y: 281, endPoint x: 769, endPoint y: 181, distance: 172.9
click at [769, 181] on div "Copy your message Comment DM Comment DM Hashtag Approval @isabelbloomusa We lov…" at bounding box center [861, 298] width 482 height 292
click at [956, 398] on button "Copy Text & Open Post" at bounding box center [978, 404] width 249 height 29
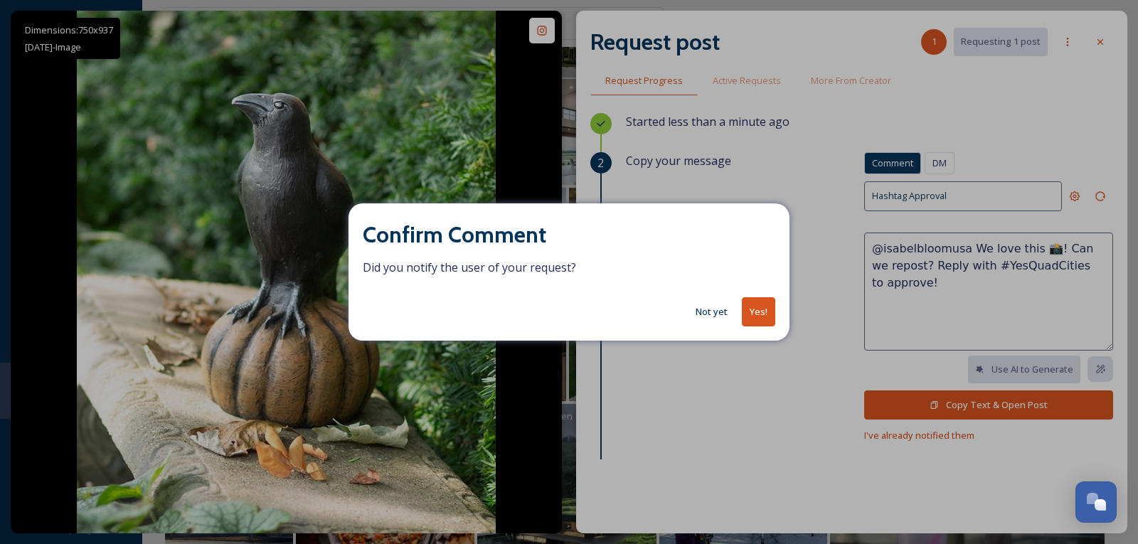
click at [762, 306] on button "Yes!" at bounding box center [758, 311] width 33 height 29
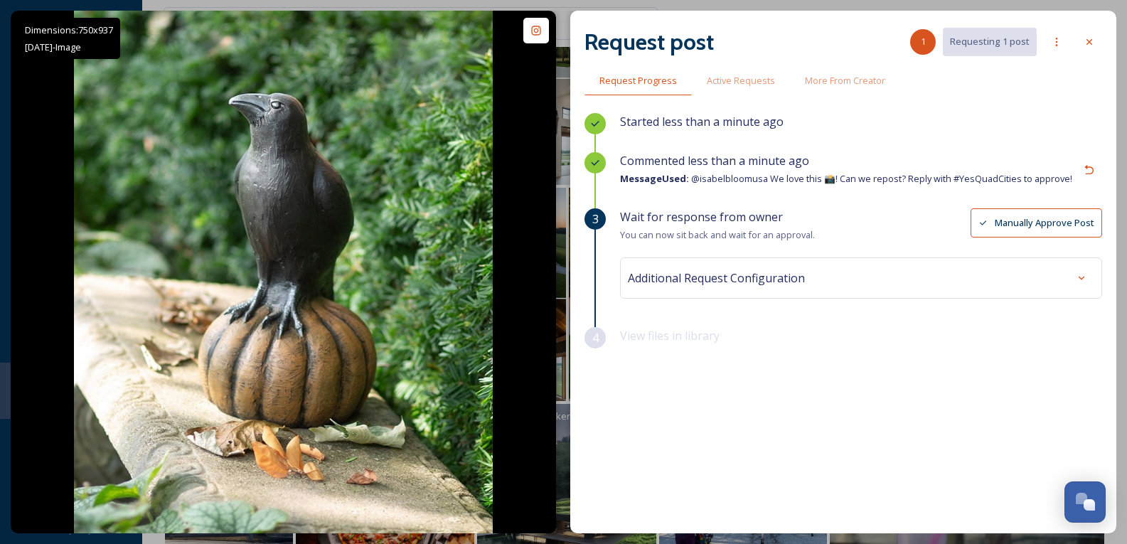
click at [744, 278] on span "Additional Request Configuration" at bounding box center [716, 278] width 177 height 17
click at [839, 269] on div "Wait for response from owner You can now sit back and wait for an approval. Man…" at bounding box center [861, 346] width 482 height 276
click at [1097, 44] on div at bounding box center [1090, 42] width 26 height 26
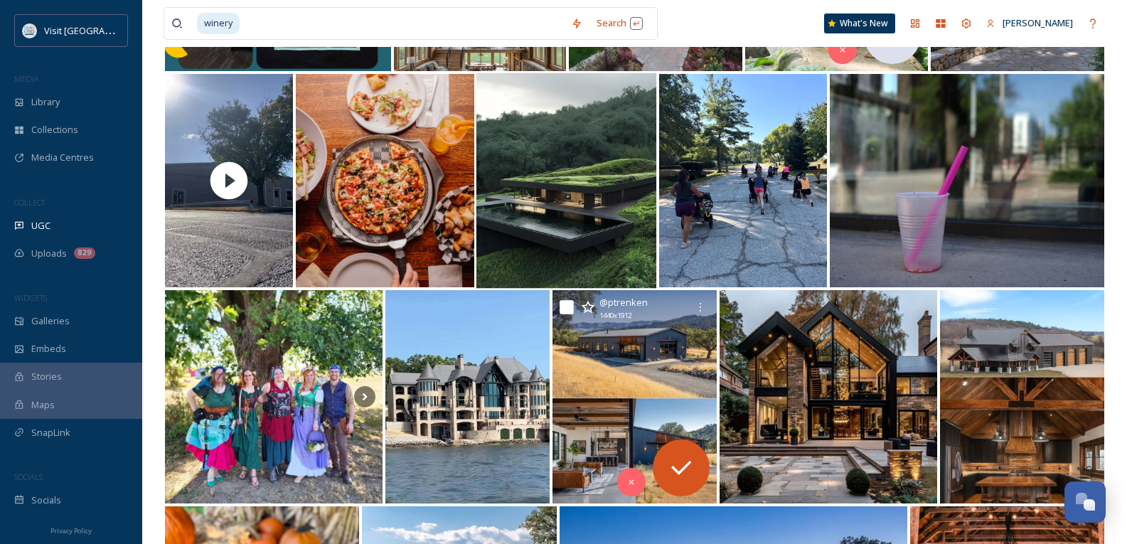
scroll to position [749, 0]
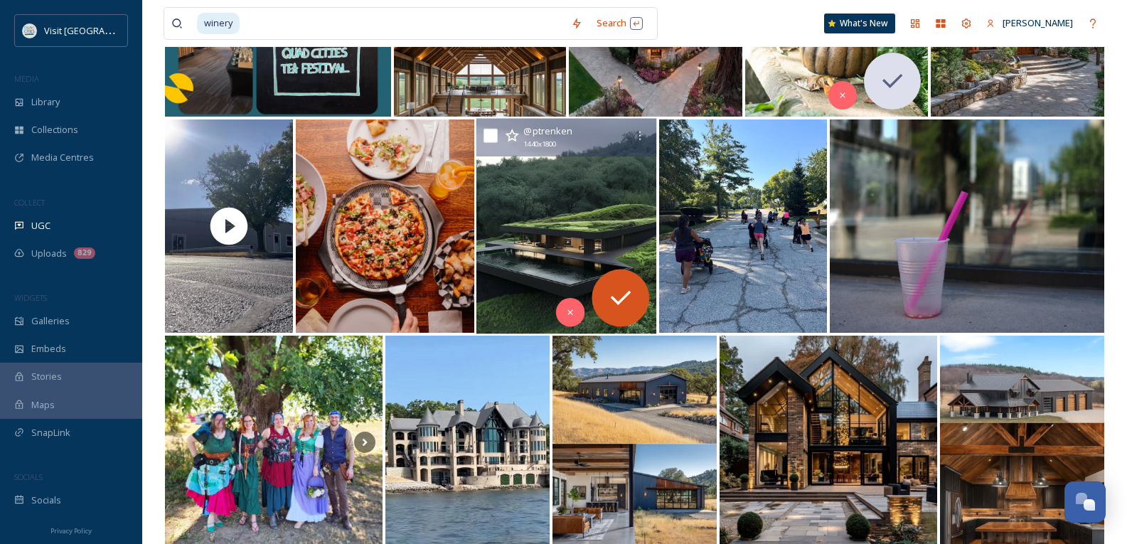
click at [576, 229] on img at bounding box center [567, 227] width 181 height 216
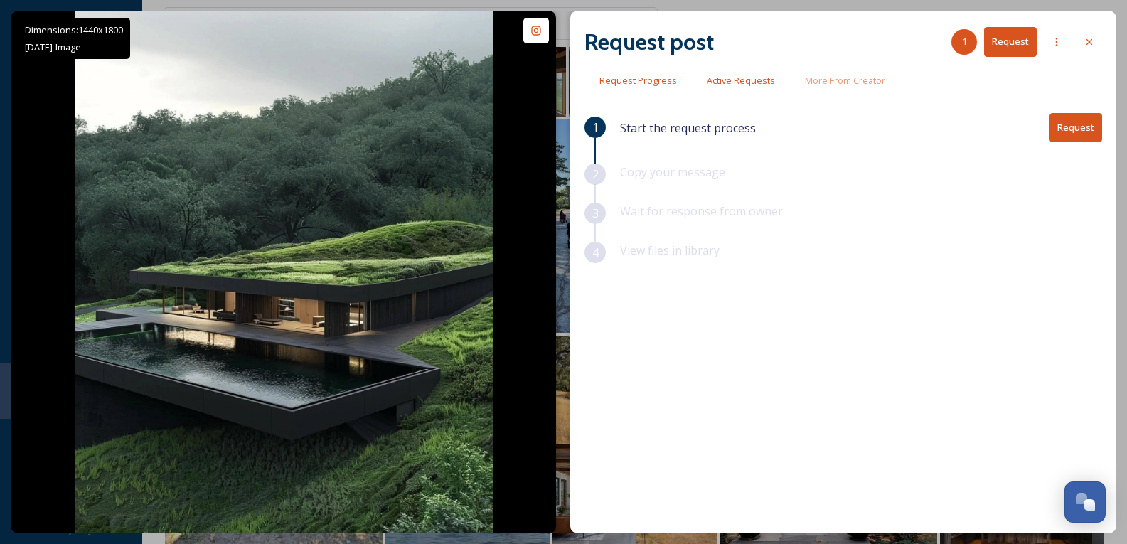
click at [738, 82] on span "Active Requests" at bounding box center [741, 81] width 68 height 14
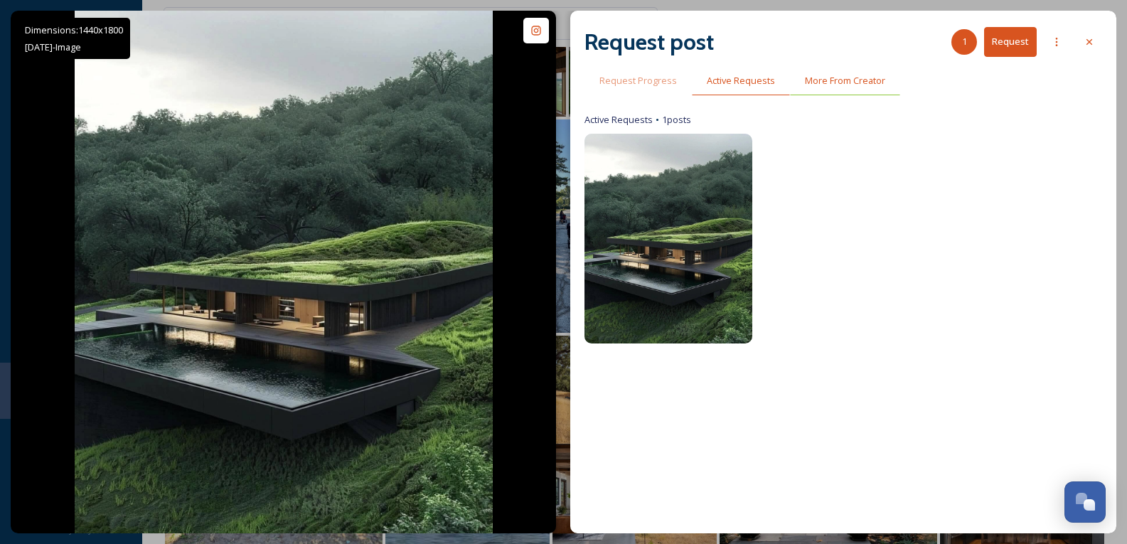
click at [827, 78] on span "More From Creator" at bounding box center [845, 81] width 80 height 14
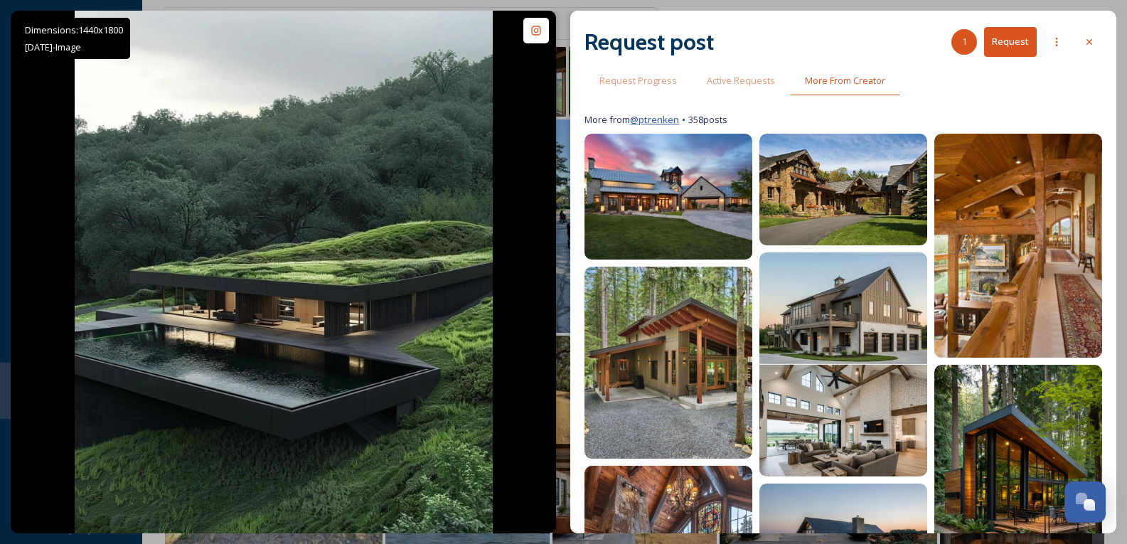
click at [660, 120] on link "@ ptrenken" at bounding box center [654, 119] width 49 height 13
click at [1097, 45] on div at bounding box center [1090, 42] width 26 height 26
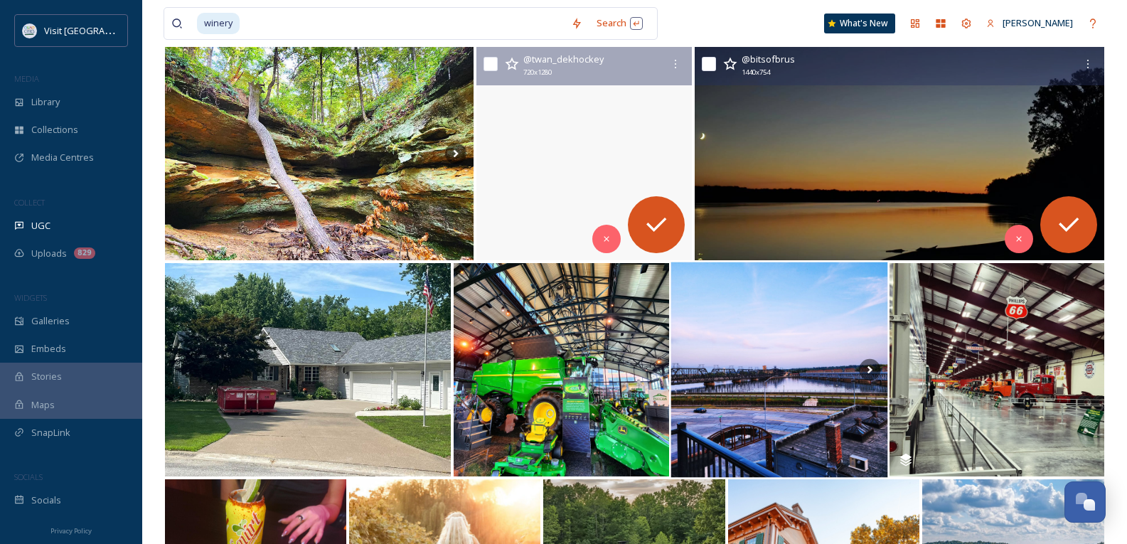
scroll to position [3167, 0]
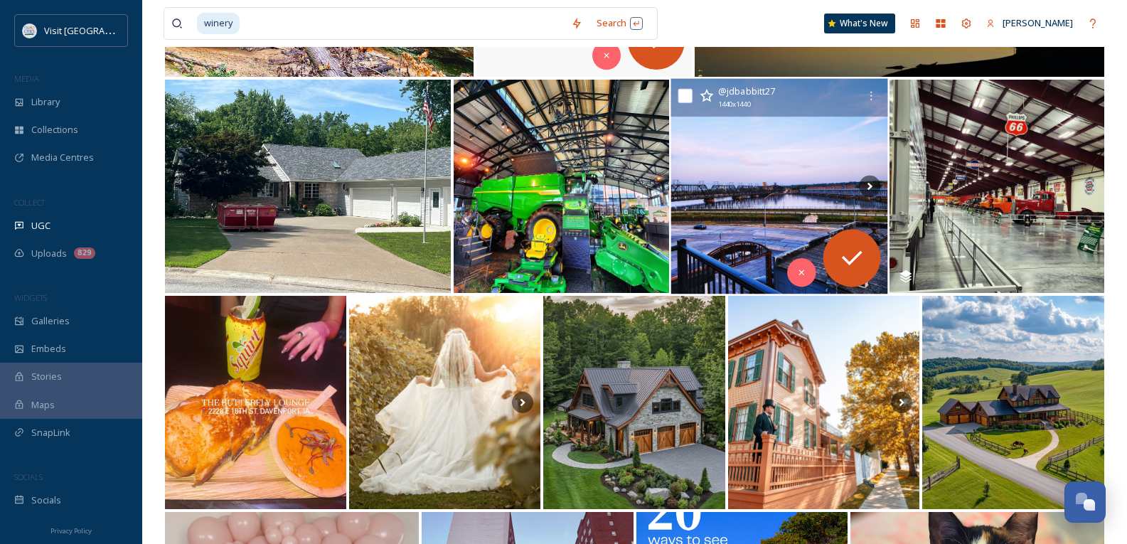
click at [759, 175] on img at bounding box center [779, 187] width 217 height 216
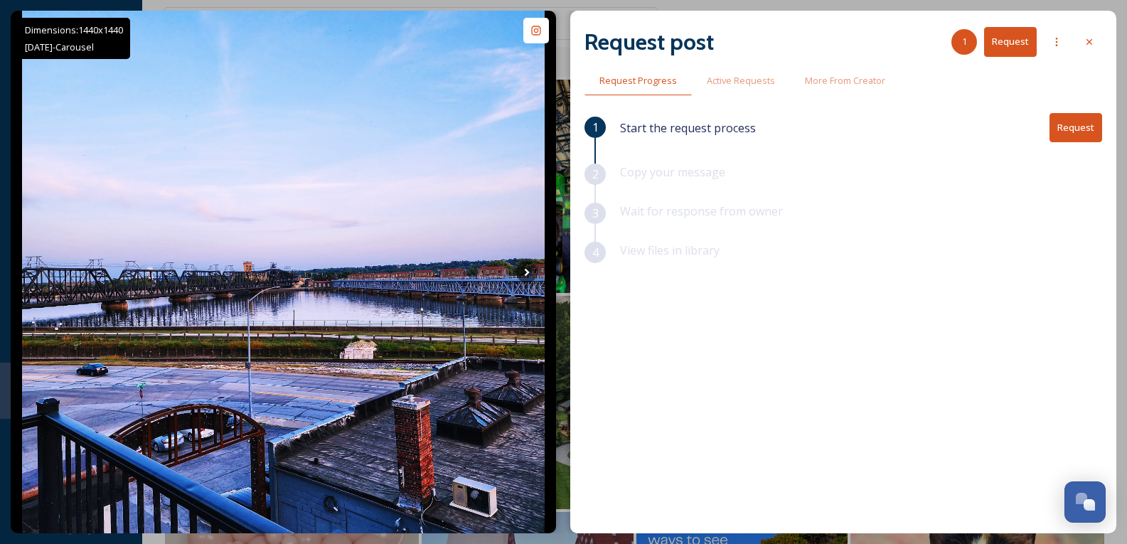
click at [1080, 129] on button "Request" at bounding box center [1076, 127] width 53 height 29
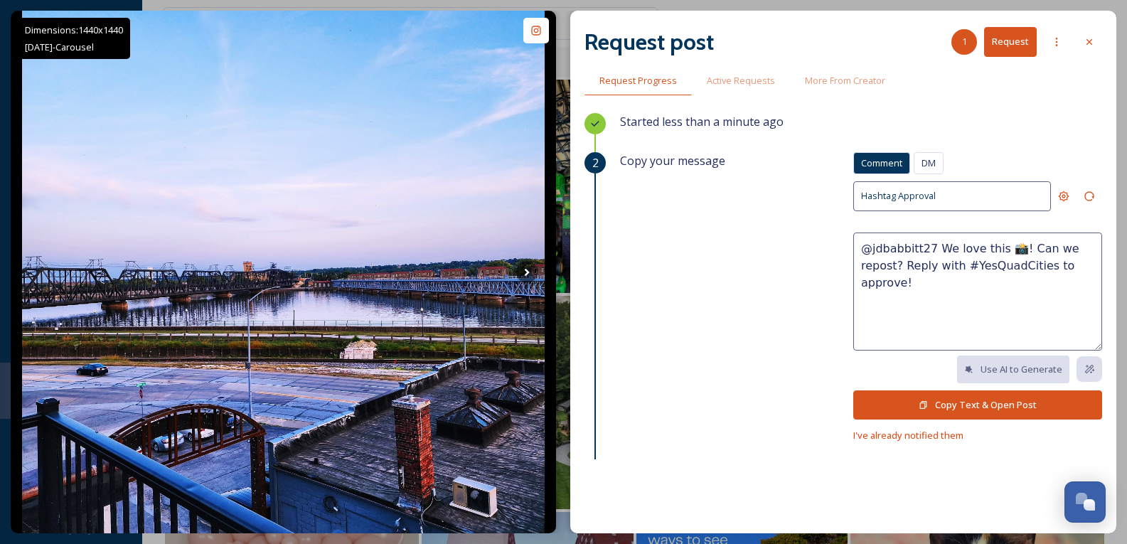
drag, startPoint x: 940, startPoint y: 285, endPoint x: 717, endPoint y: 171, distance: 250.4
click at [722, 174] on div "Copy your message Comment DM Comment DM Hashtag Approval @jdbabbitt27 We love t…" at bounding box center [861, 298] width 482 height 292
click at [956, 390] on button "Copy Text & Open Post" at bounding box center [978, 404] width 249 height 29
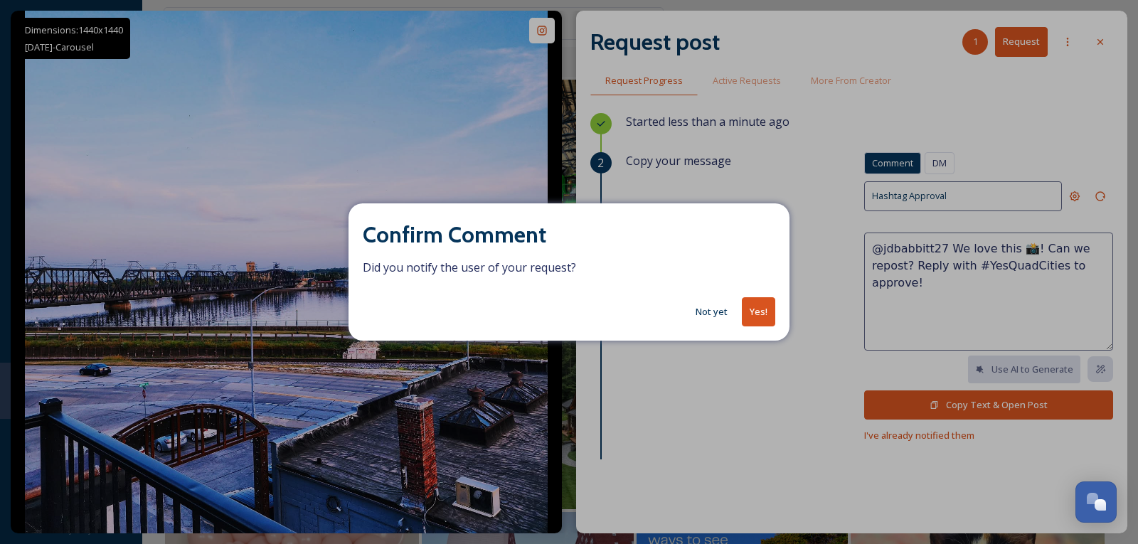
click at [761, 311] on button "Yes!" at bounding box center [758, 311] width 33 height 29
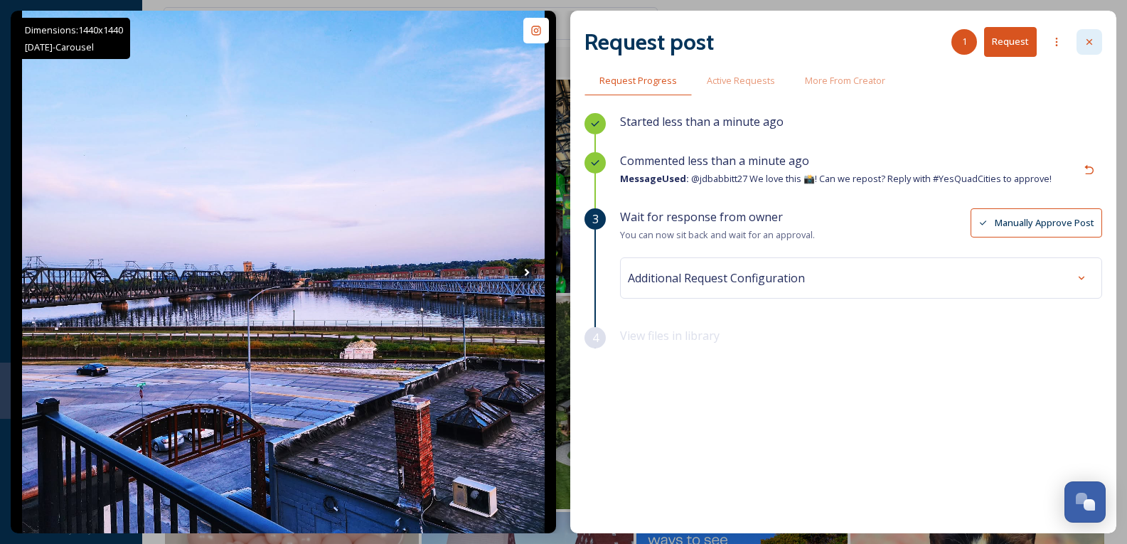
click at [1095, 39] on div at bounding box center [1090, 42] width 26 height 26
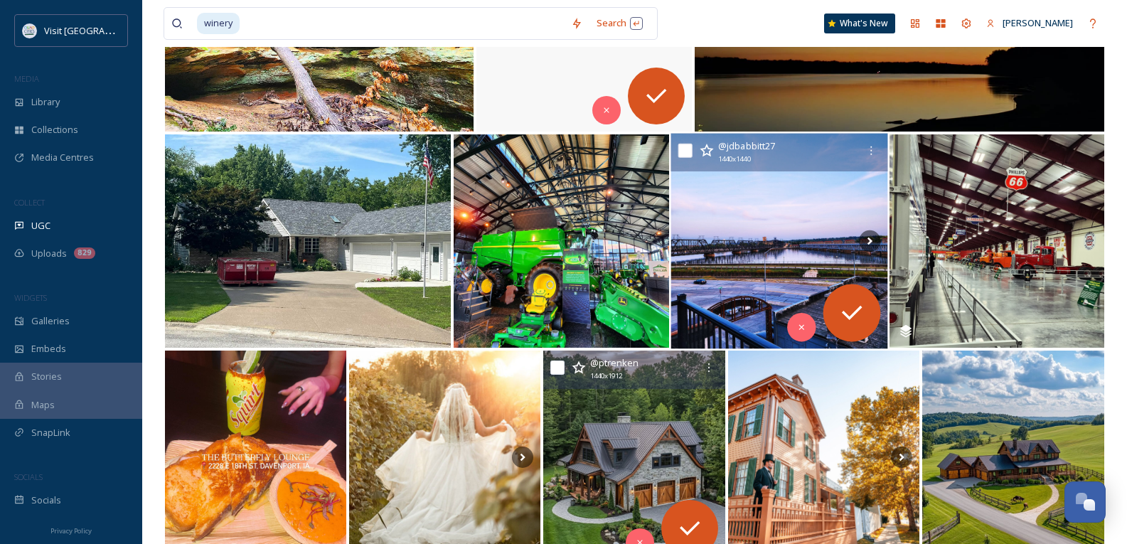
scroll to position [3096, 0]
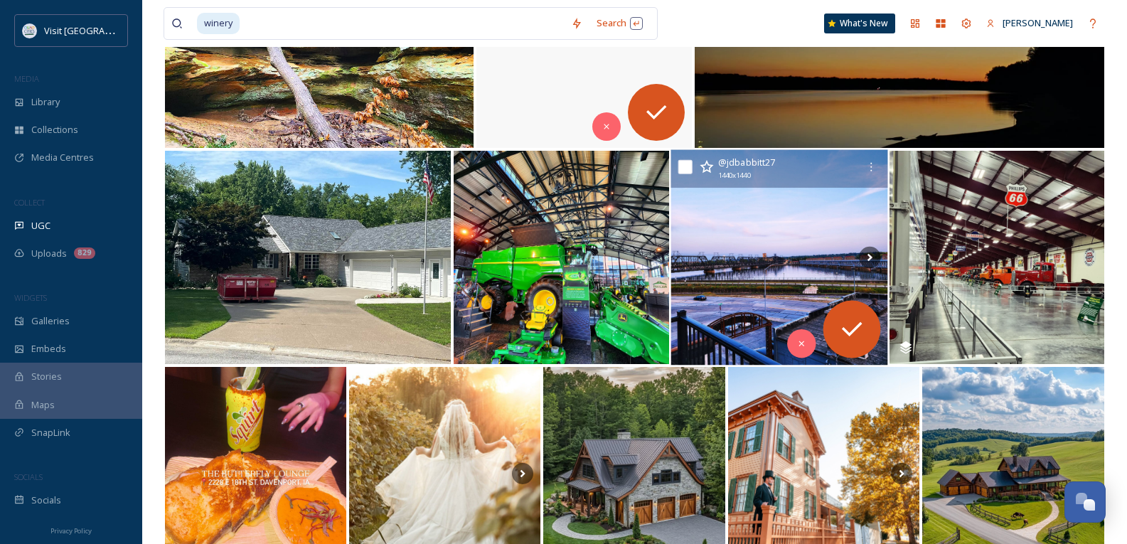
click at [812, 225] on img at bounding box center [779, 258] width 217 height 216
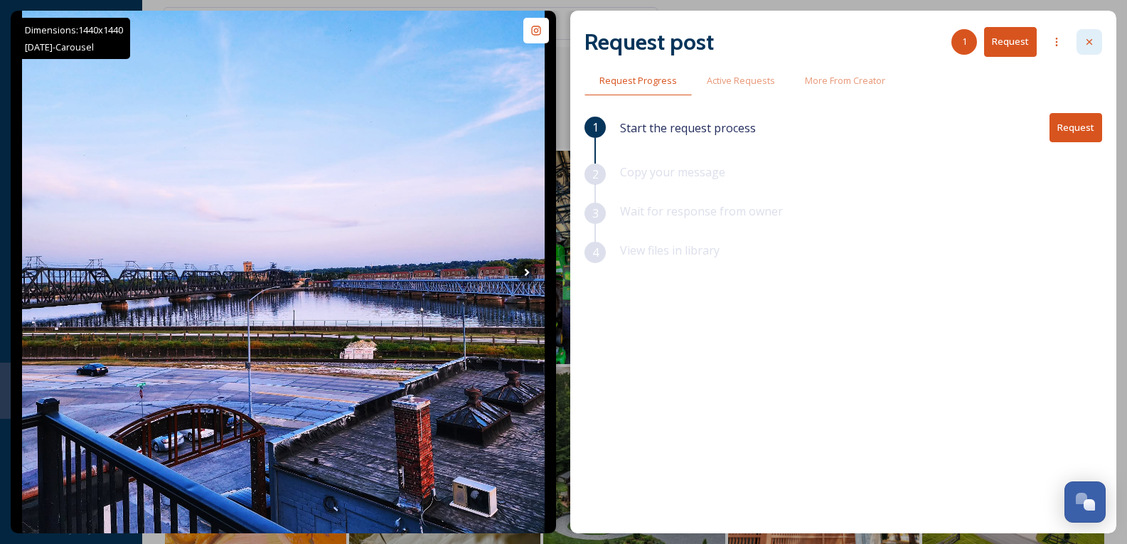
click at [1089, 41] on icon at bounding box center [1090, 42] width 6 height 6
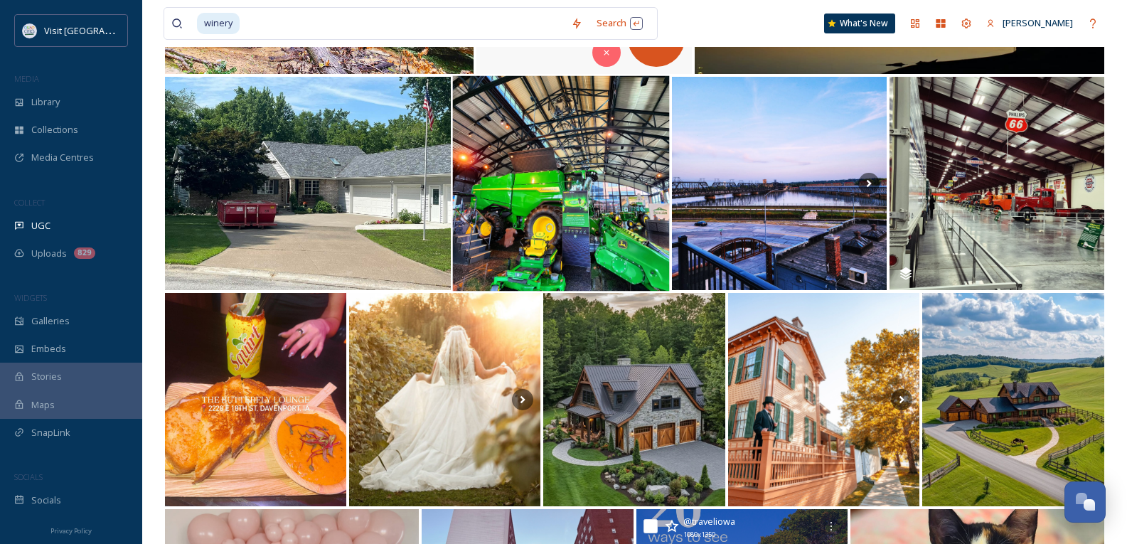
scroll to position [3167, 0]
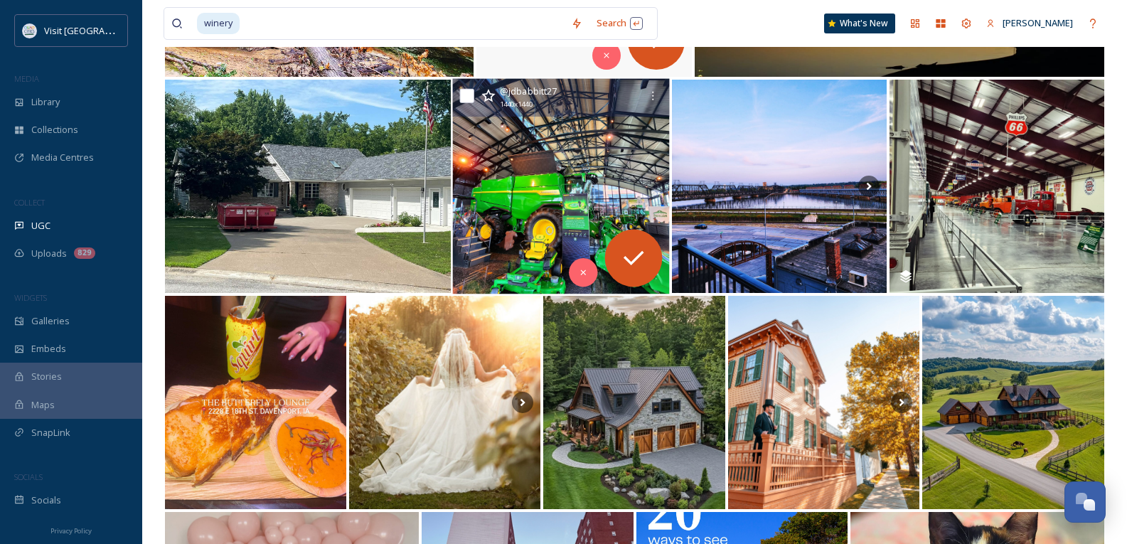
click at [580, 159] on img at bounding box center [561, 187] width 217 height 216
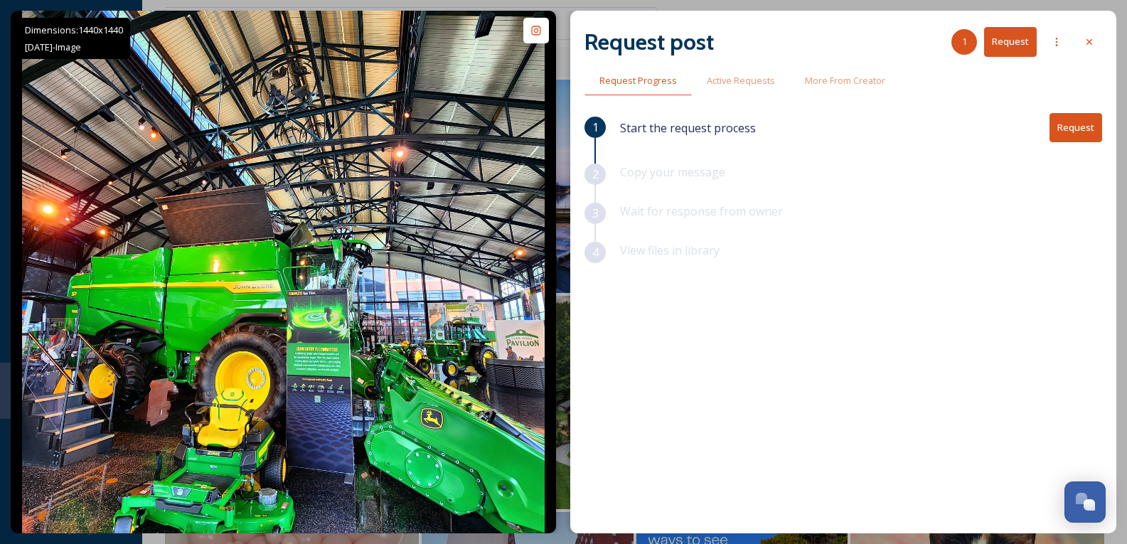
click at [1068, 126] on button "Request" at bounding box center [1076, 127] width 53 height 29
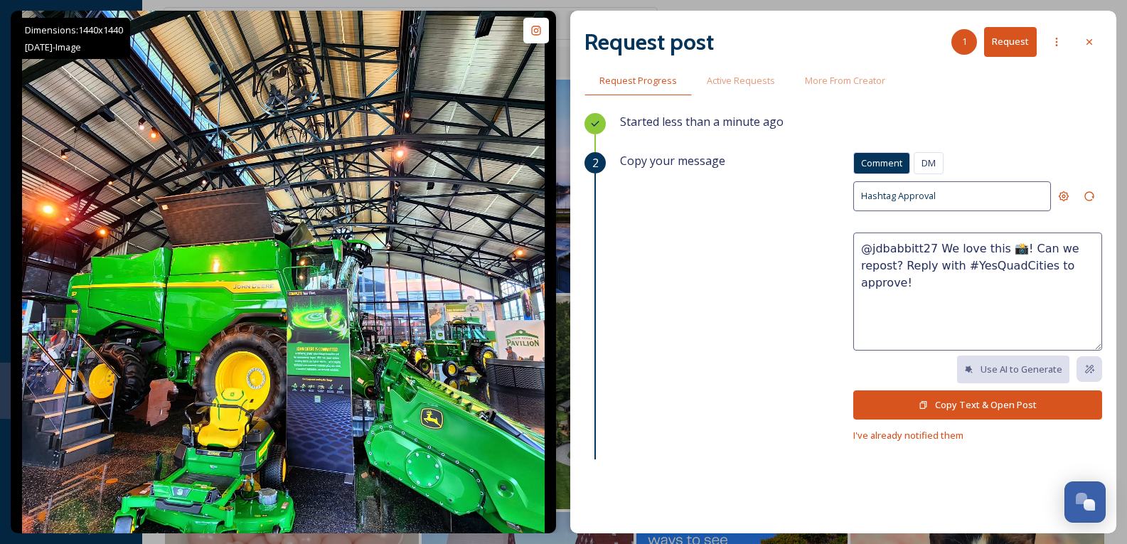
drag, startPoint x: 911, startPoint y: 280, endPoint x: 743, endPoint y: 174, distance: 199.1
click at [743, 175] on div "Copy your message Comment DM Comment DM Hashtag Approval @jdbabbitt27 We love t…" at bounding box center [861, 298] width 482 height 292
click at [964, 405] on button "Copy Text & Open Post" at bounding box center [978, 404] width 249 height 29
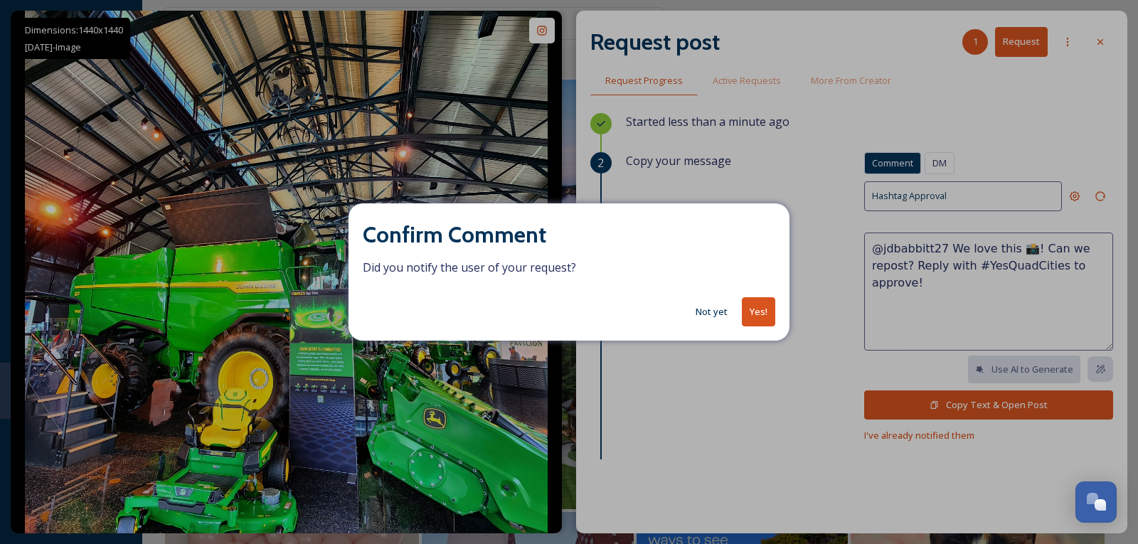
click at [765, 314] on button "Yes!" at bounding box center [758, 311] width 33 height 29
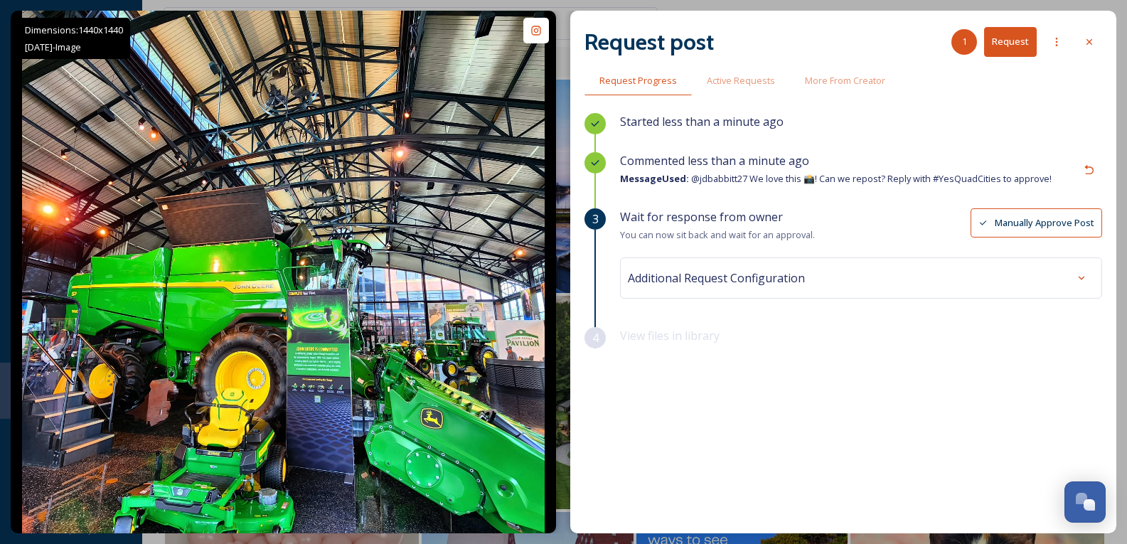
click at [772, 271] on span "Additional Request Configuration" at bounding box center [716, 278] width 177 height 17
click at [780, 274] on span "Additional Request Configuration" at bounding box center [716, 278] width 177 height 17
click at [1089, 35] on div at bounding box center [1090, 42] width 26 height 26
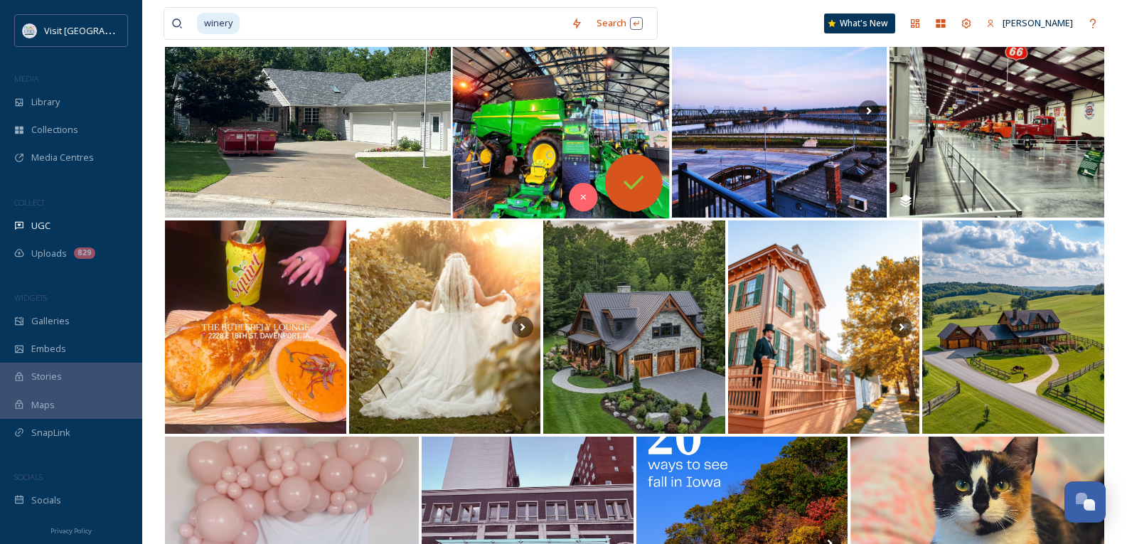
scroll to position [3096, 0]
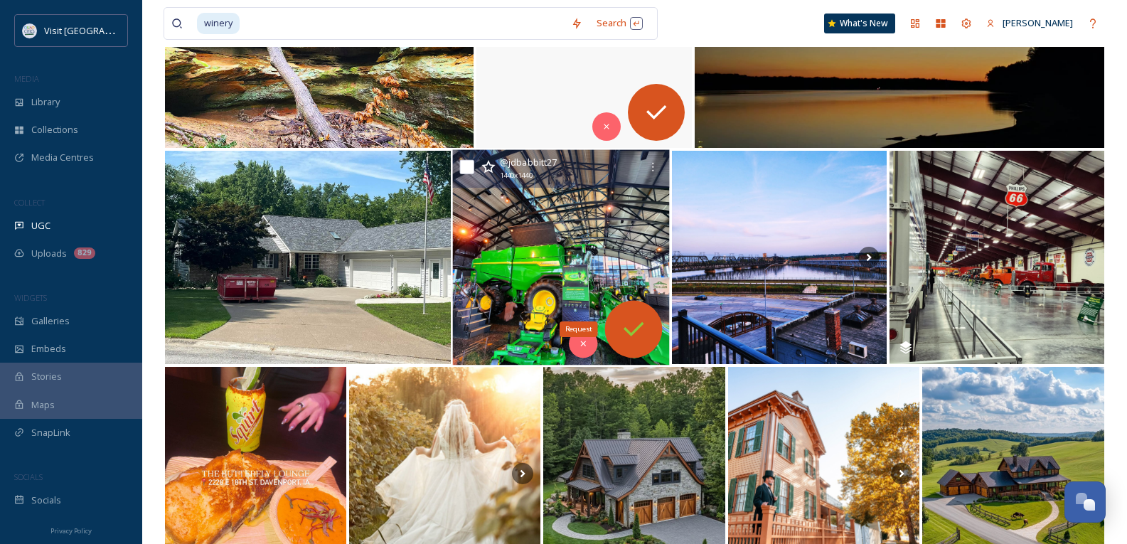
click at [640, 317] on icon at bounding box center [634, 329] width 28 height 28
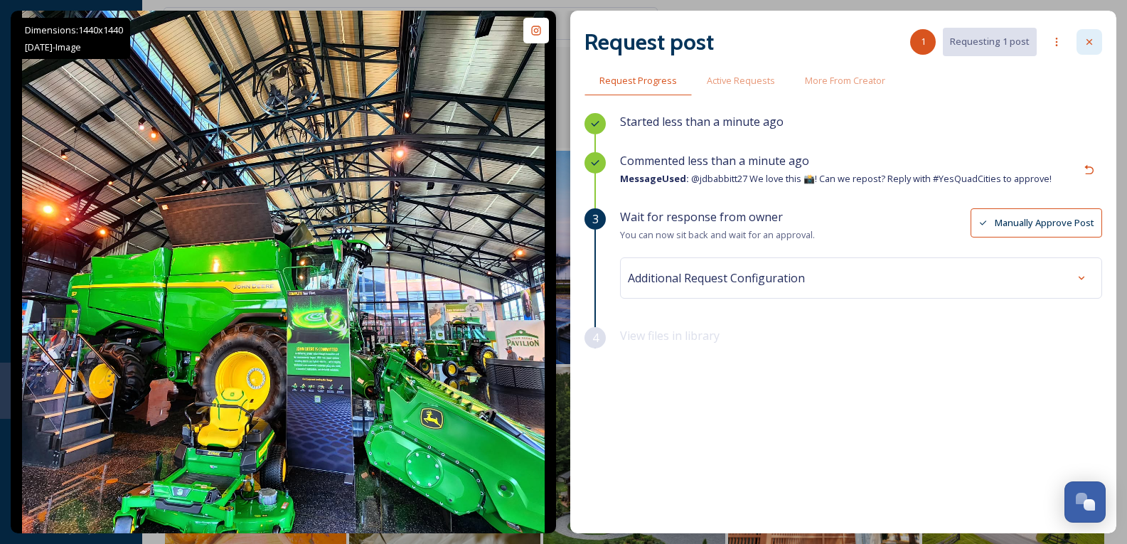
click at [1086, 41] on icon at bounding box center [1089, 41] width 11 height 11
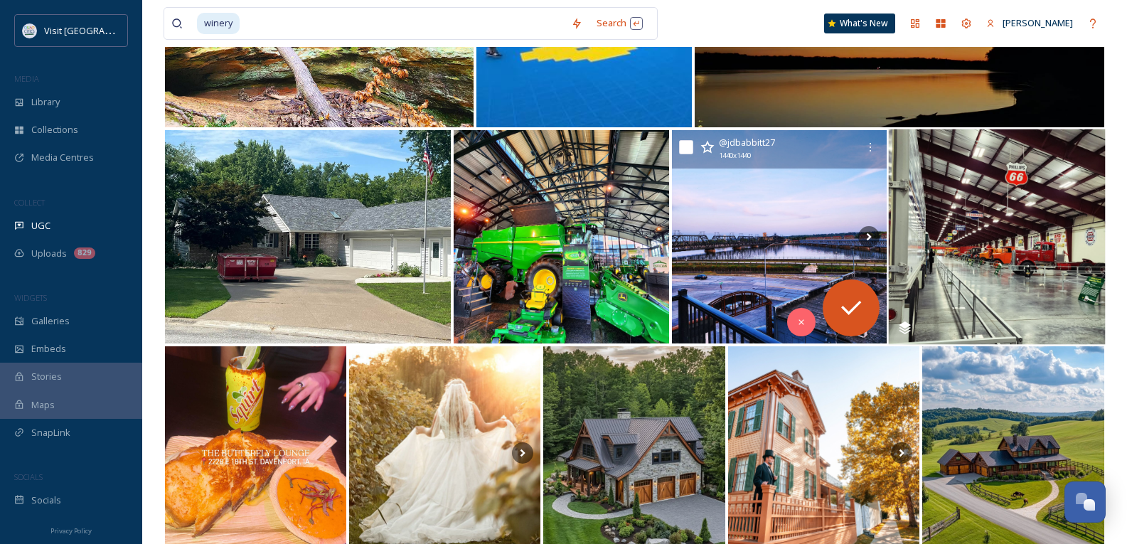
scroll to position [3025, 0]
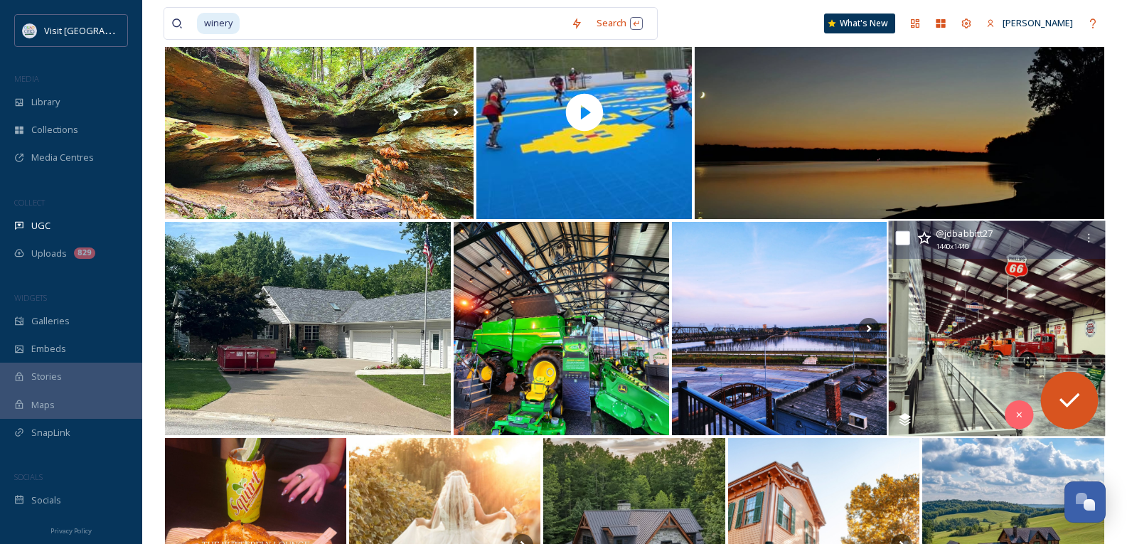
click at [990, 311] on img at bounding box center [996, 329] width 217 height 216
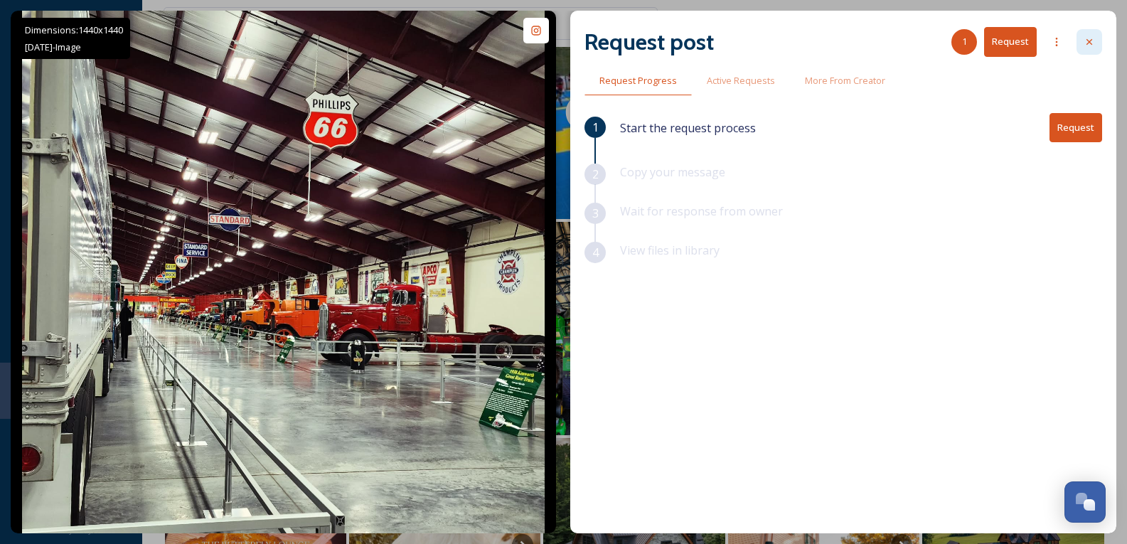
click at [1085, 38] on icon at bounding box center [1089, 41] width 11 height 11
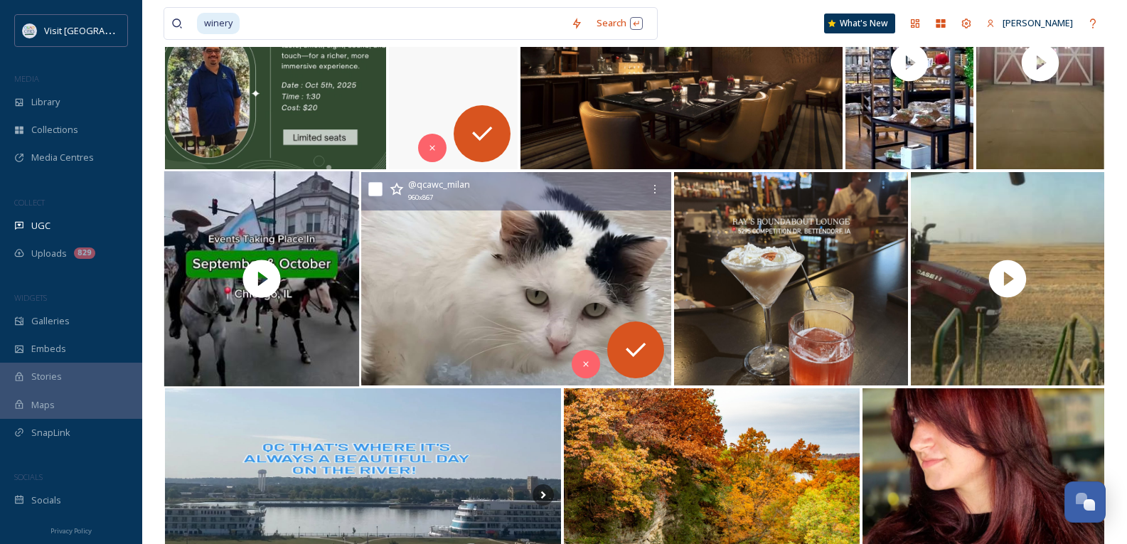
scroll to position [4803, 0]
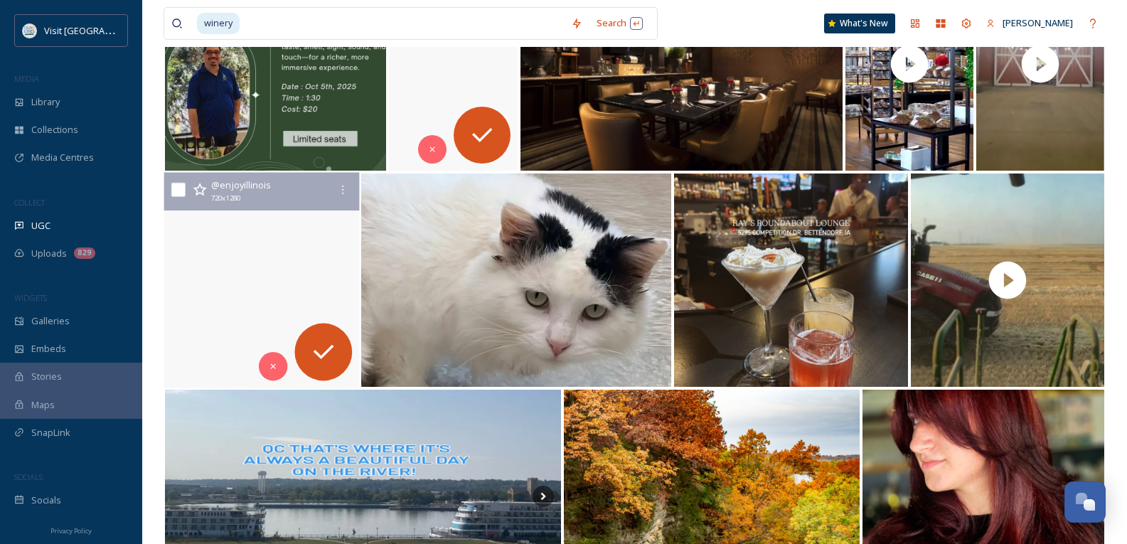
click at [266, 240] on video "Hispanic Heritage Month kicks off on September 15th! 🎉\a\aCelebrate with cultur…" at bounding box center [262, 281] width 196 height 216
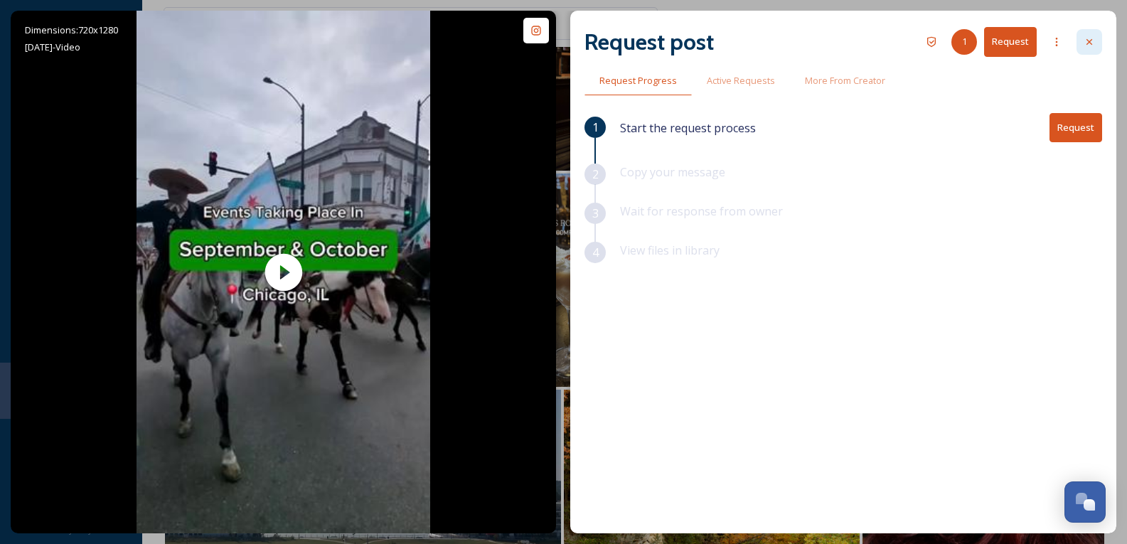
click at [1091, 42] on icon at bounding box center [1089, 41] width 11 height 11
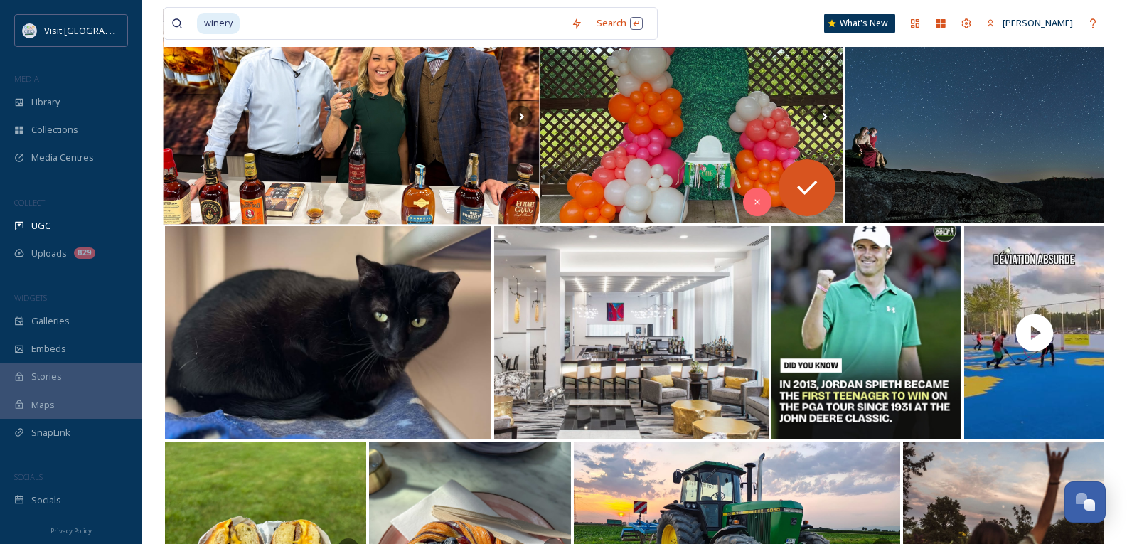
scroll to position [8004, 0]
